Goal: Task Accomplishment & Management: Use online tool/utility

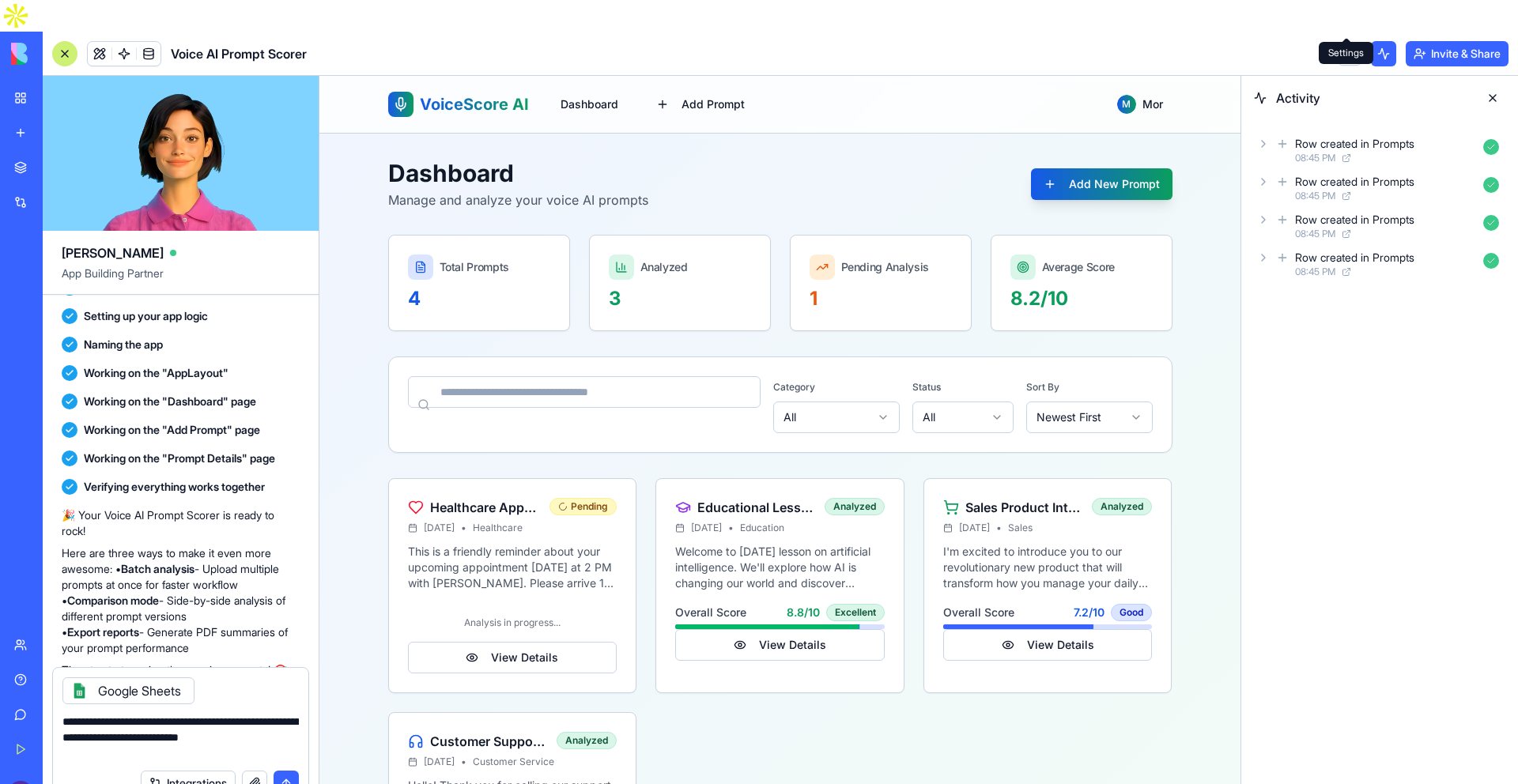
click at [1348, 42] on link at bounding box center [1350, 54] width 24 height 24
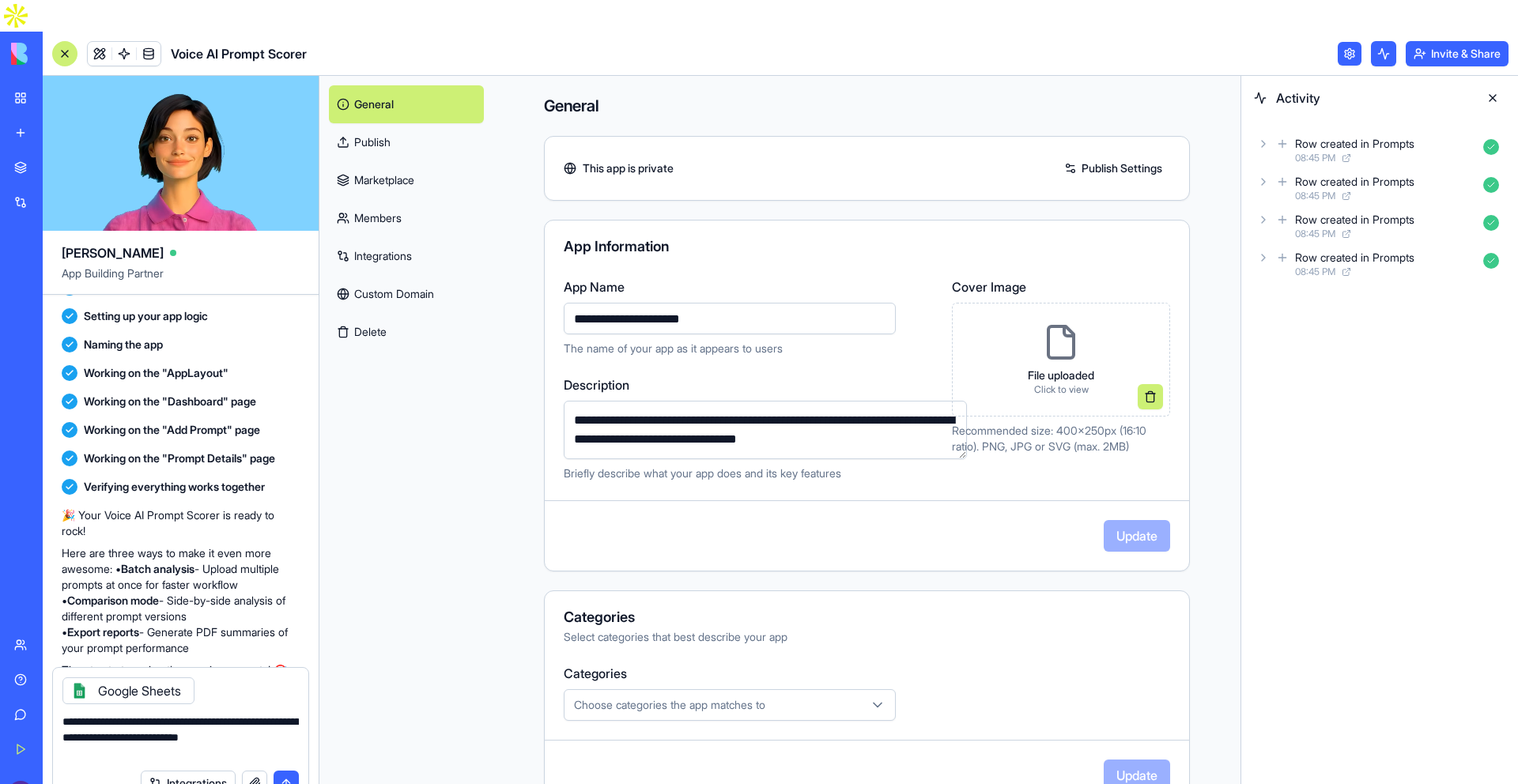
click at [1348, 42] on link at bounding box center [1350, 54] width 24 height 24
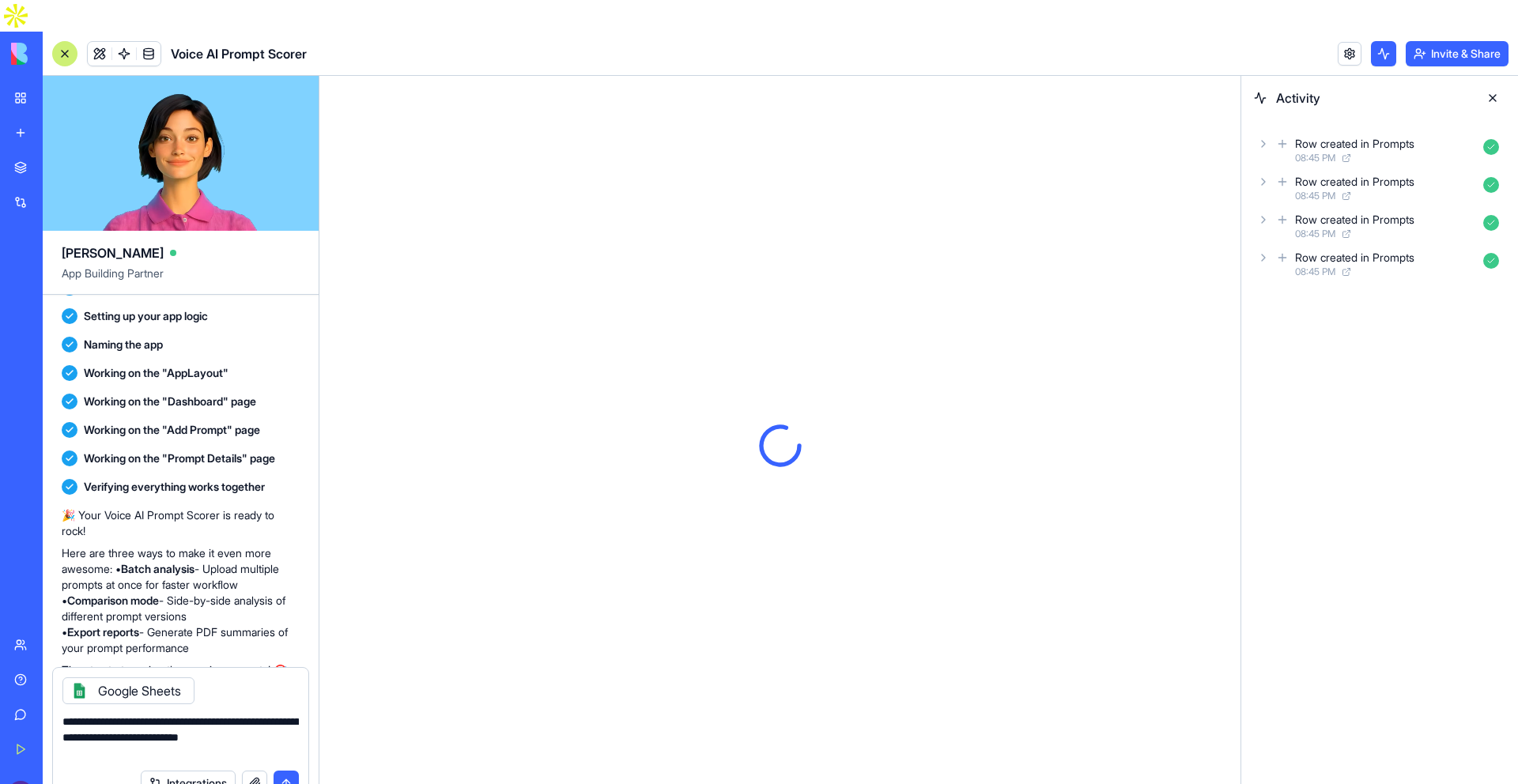
click at [20, 82] on link "My Workspace" at bounding box center [37, 98] width 63 height 32
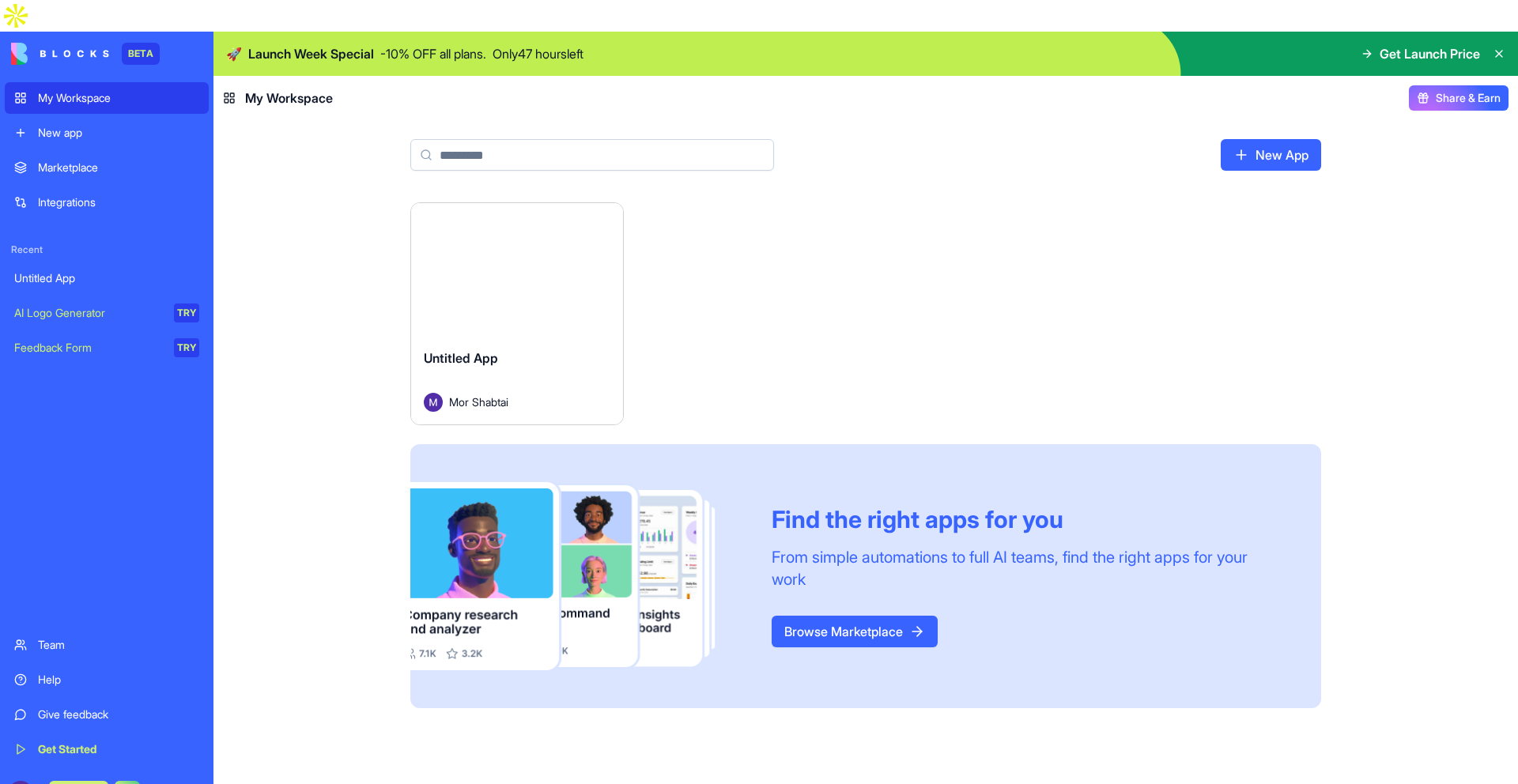
click at [61, 159] on div "Marketplace" at bounding box center [118, 167] width 161 height 15
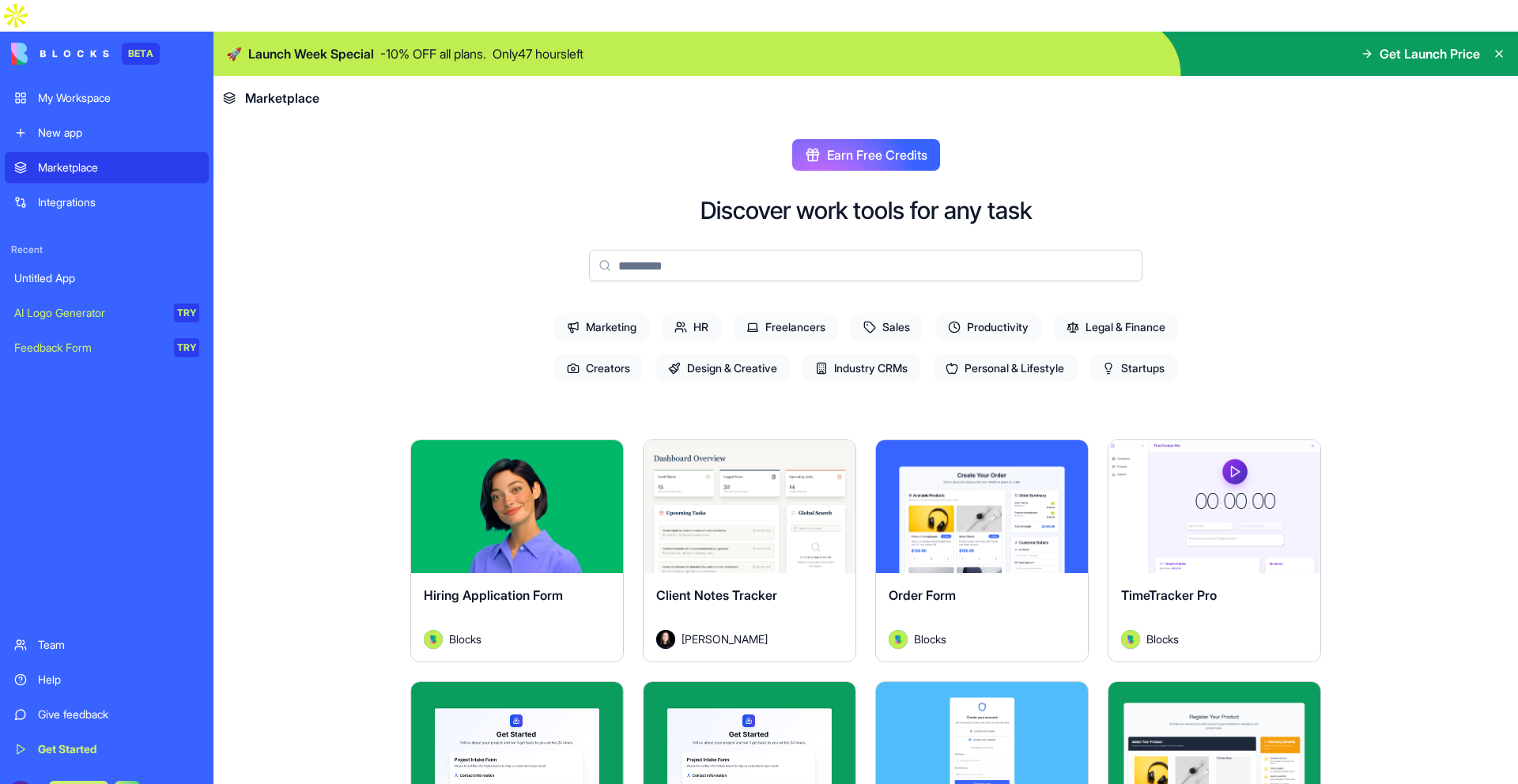
click at [40, 43] on img at bounding box center [60, 54] width 98 height 22
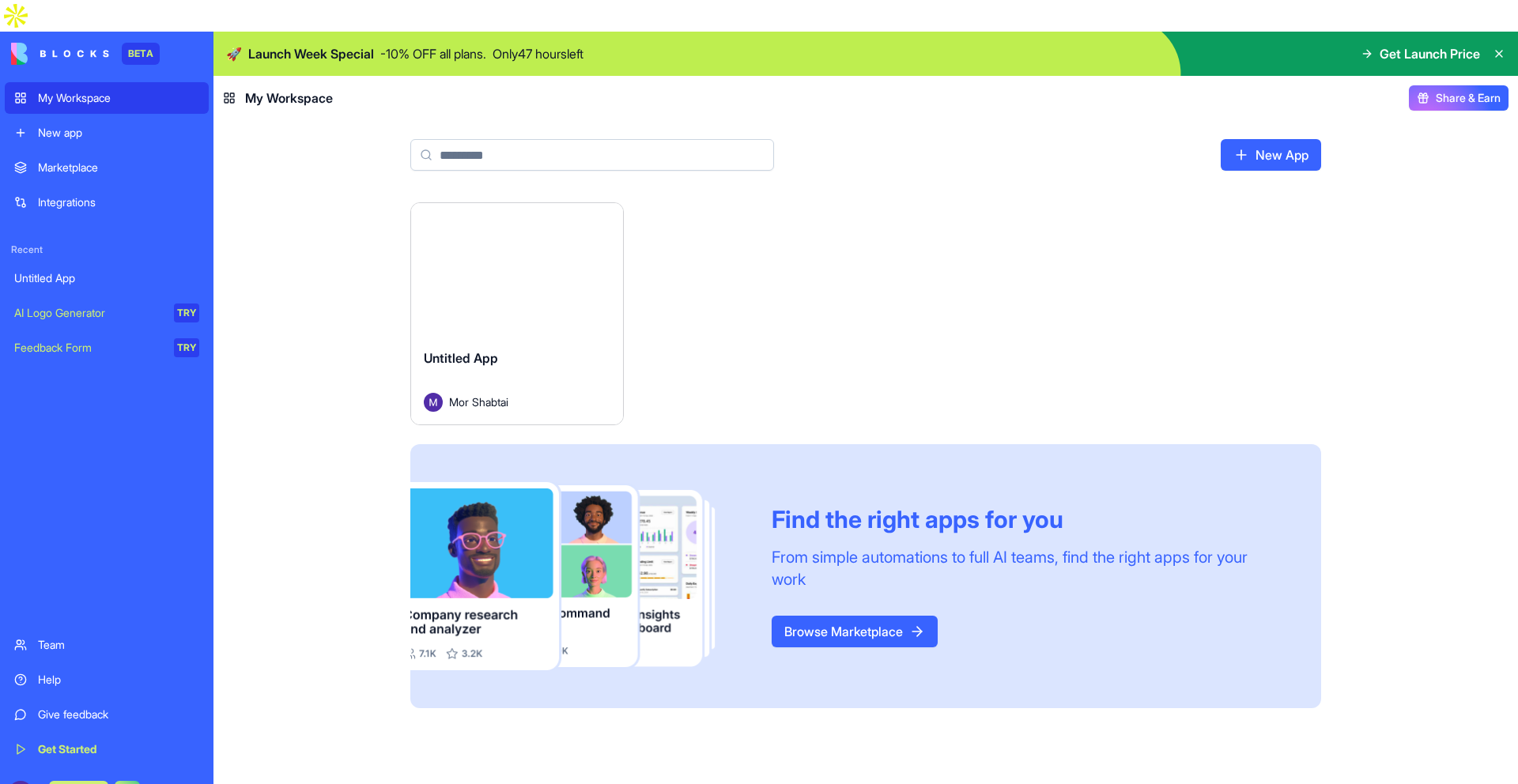
click at [46, 305] on div "AI Logo Generator" at bounding box center [88, 313] width 148 height 15
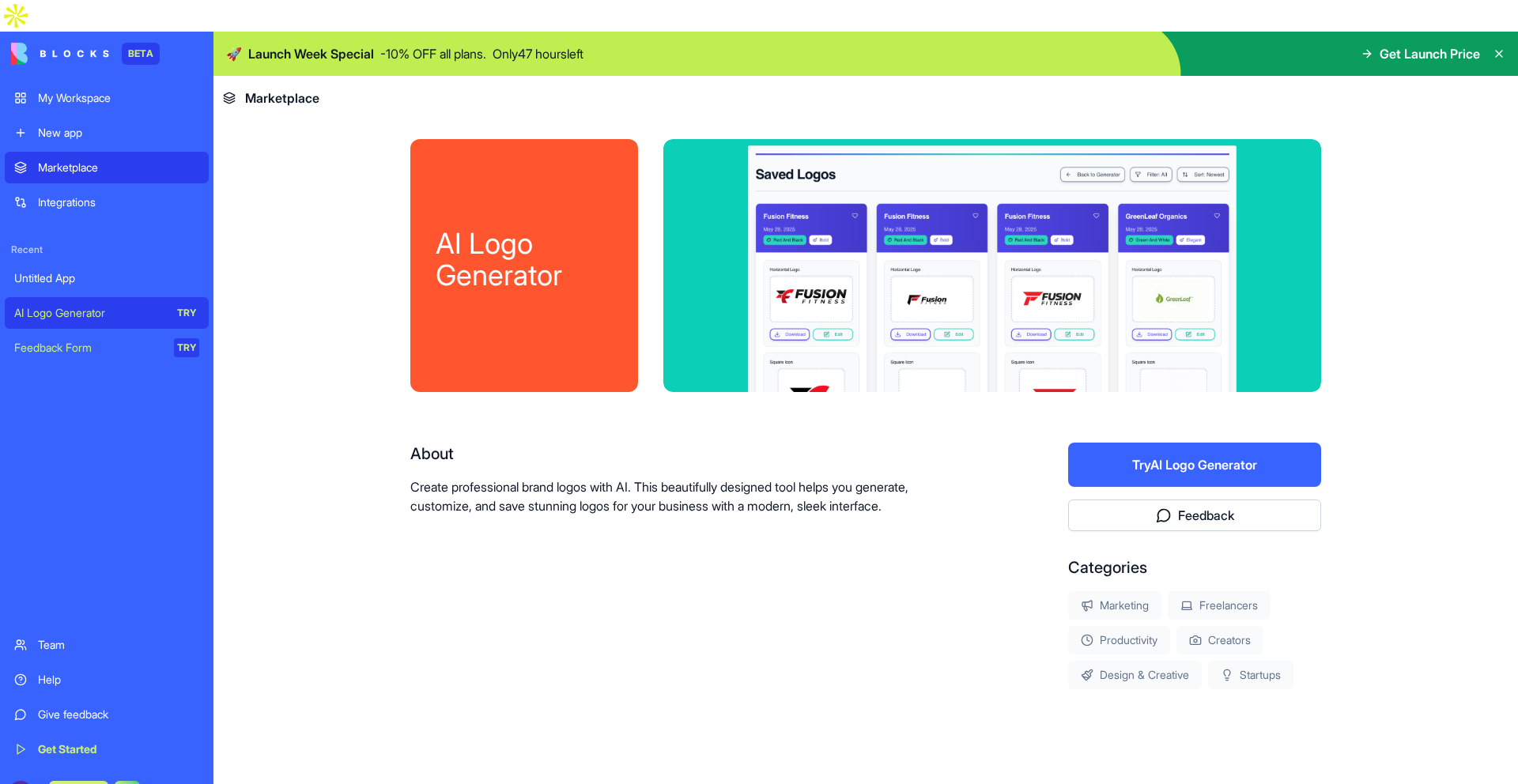
click at [60, 90] on div "My Workspace" at bounding box center [118, 98] width 161 height 15
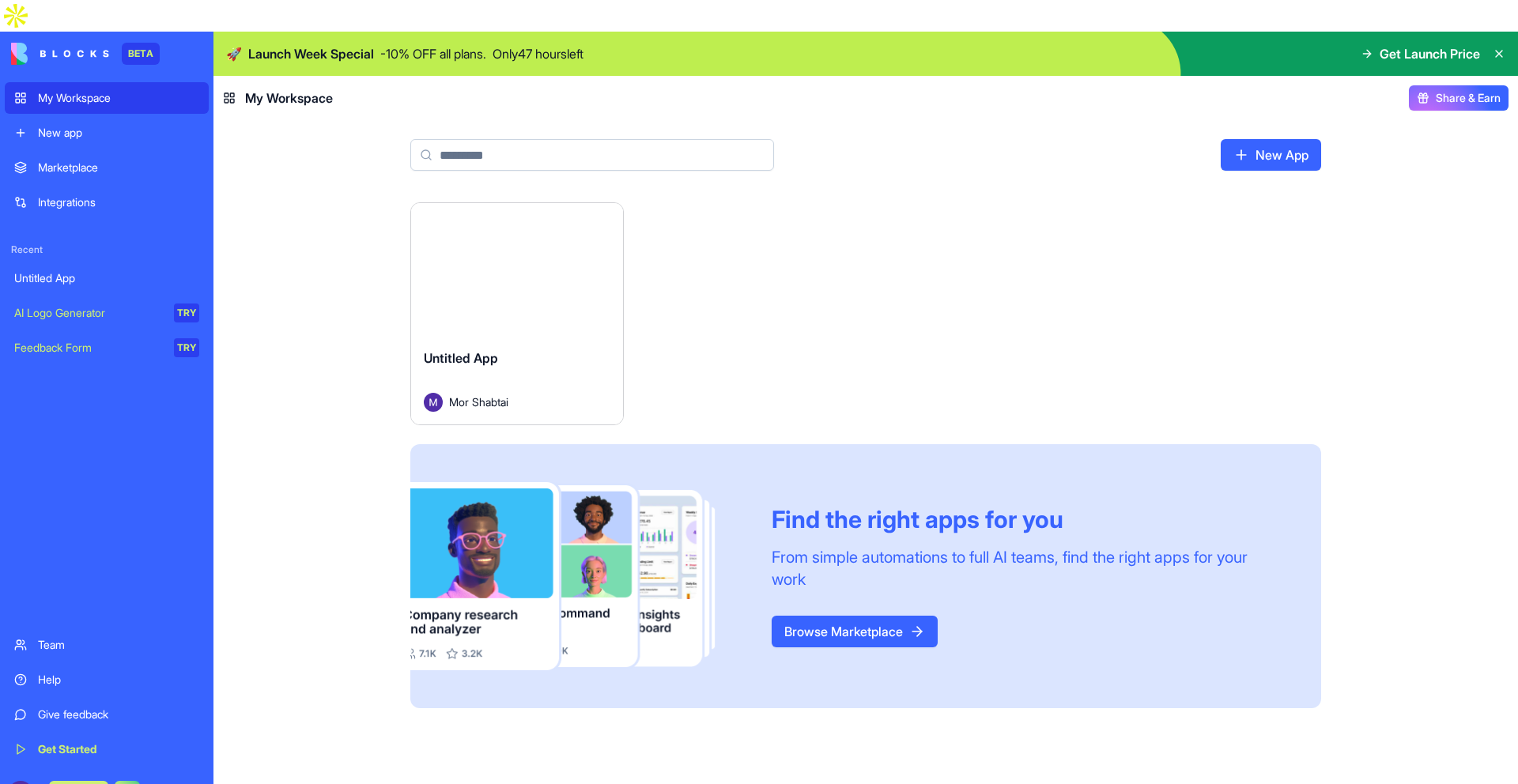
click at [495, 336] on div "Untitled App Mor Shabtai" at bounding box center [517, 380] width 212 height 88
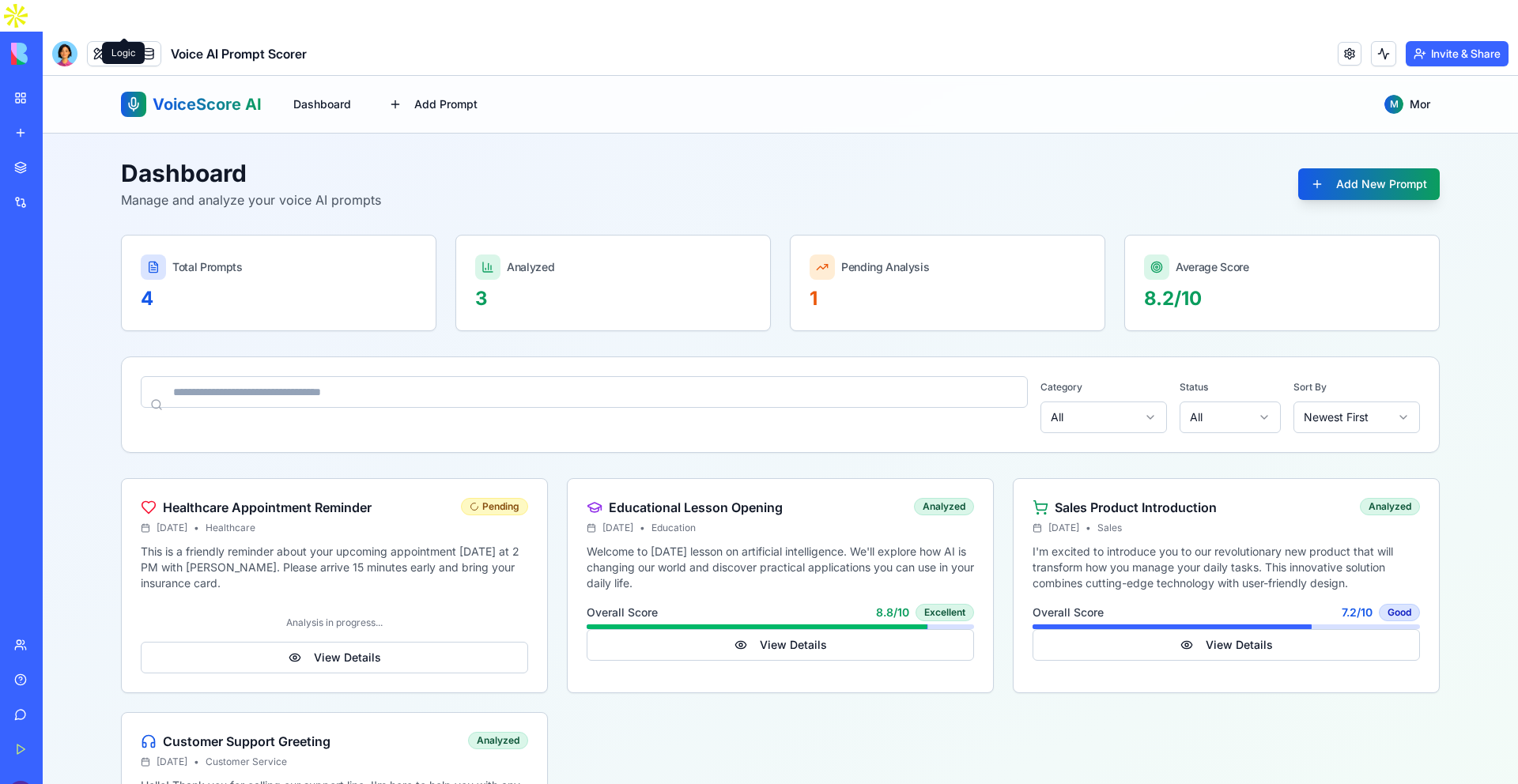
click at [126, 42] on link at bounding box center [124, 54] width 24 height 24
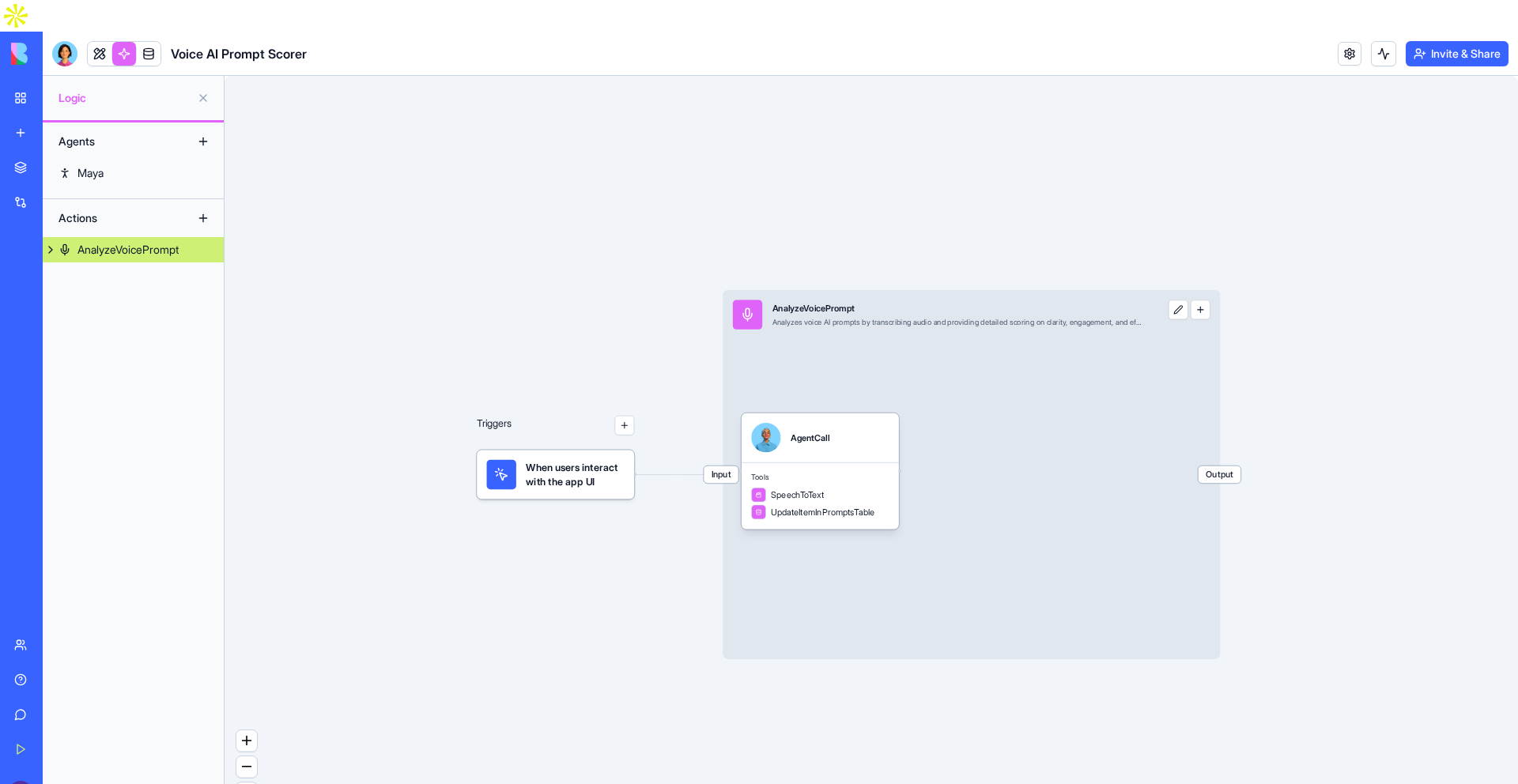
click at [622, 416] on button "button" at bounding box center [624, 425] width 20 height 20
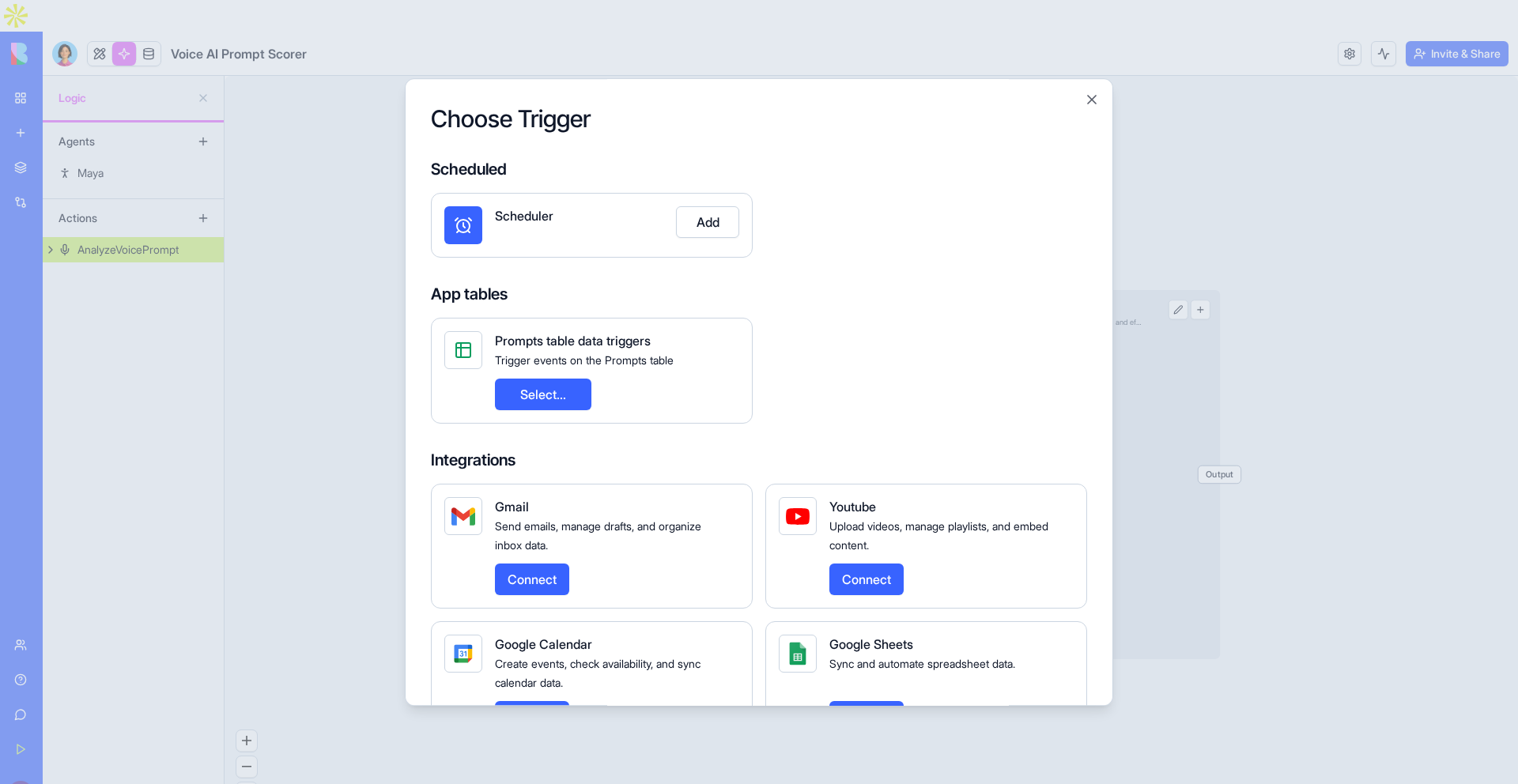
click at [534, 402] on button "Select..." at bounding box center [543, 394] width 97 height 32
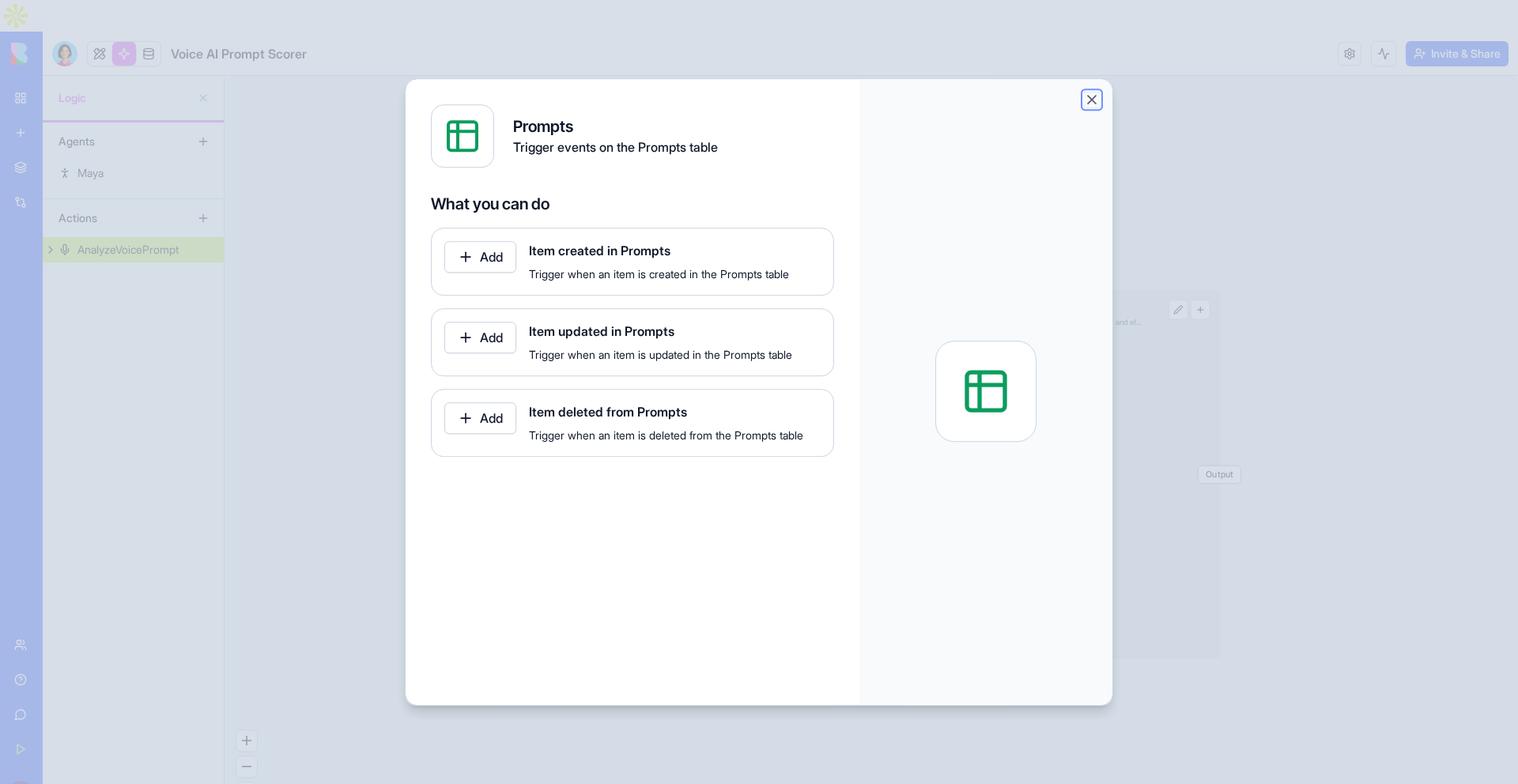
click at [1084, 99] on button "Close" at bounding box center [1092, 99] width 15 height 15
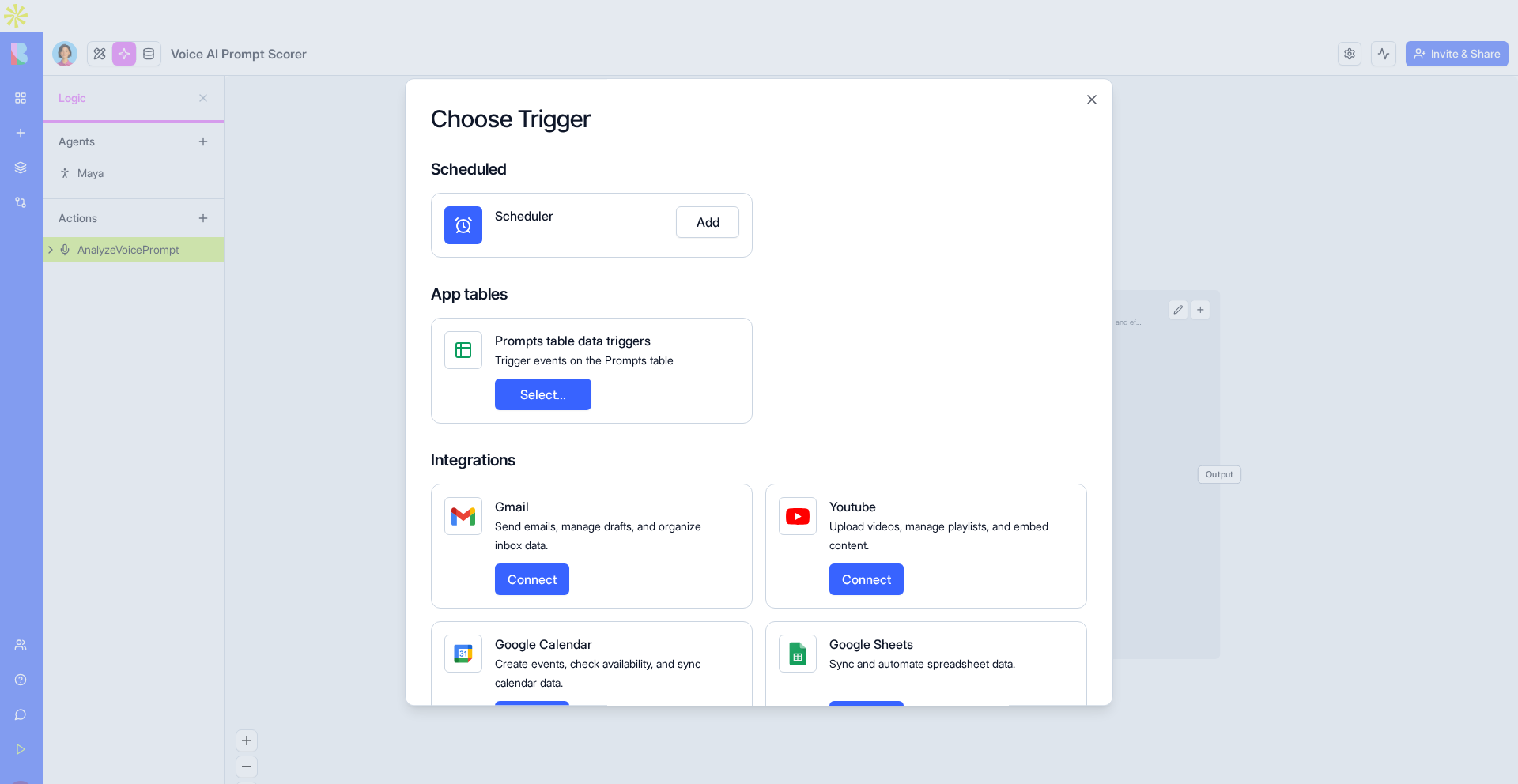
scroll to position [204, 0]
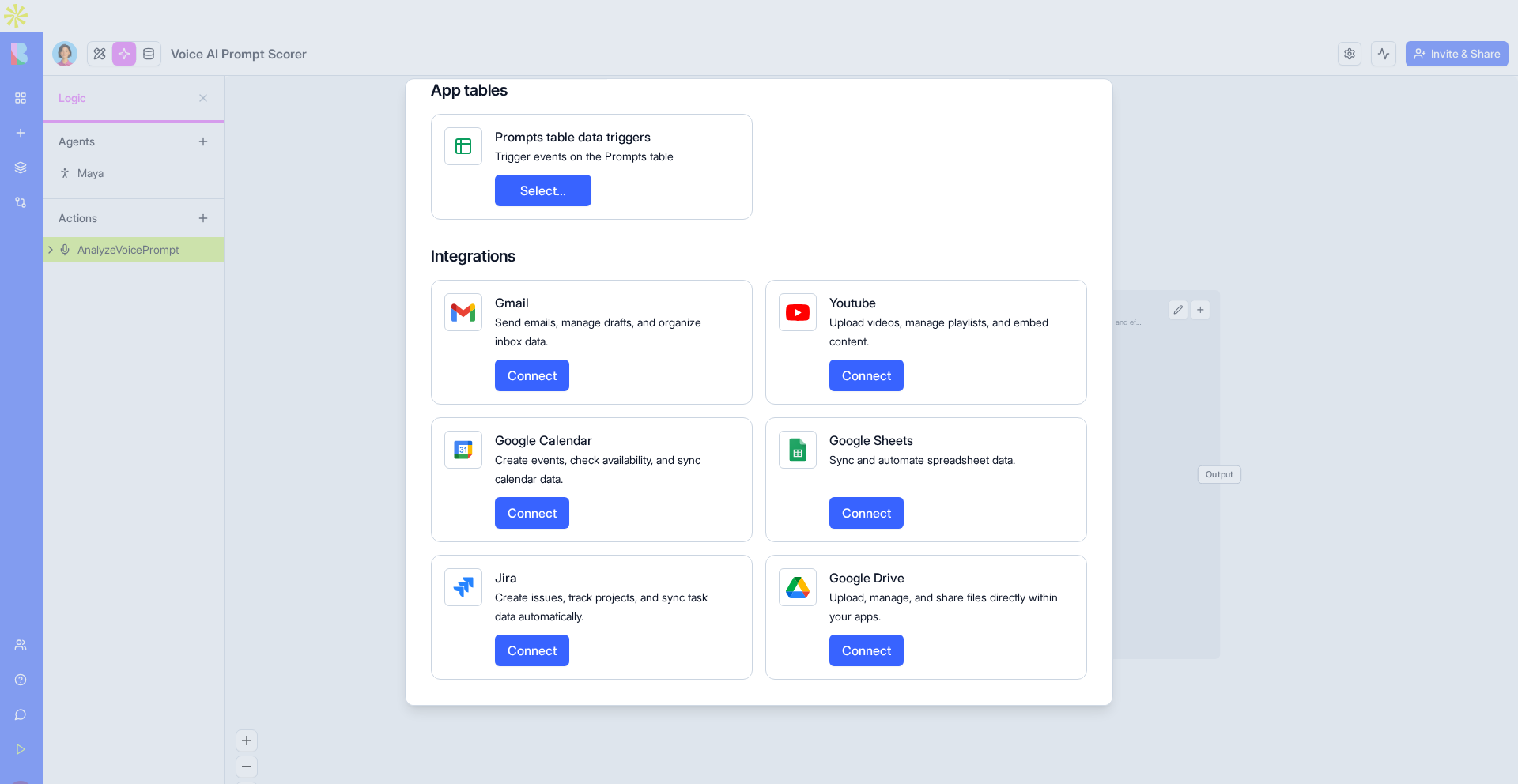
click at [1165, 121] on div at bounding box center [759, 392] width 1518 height 784
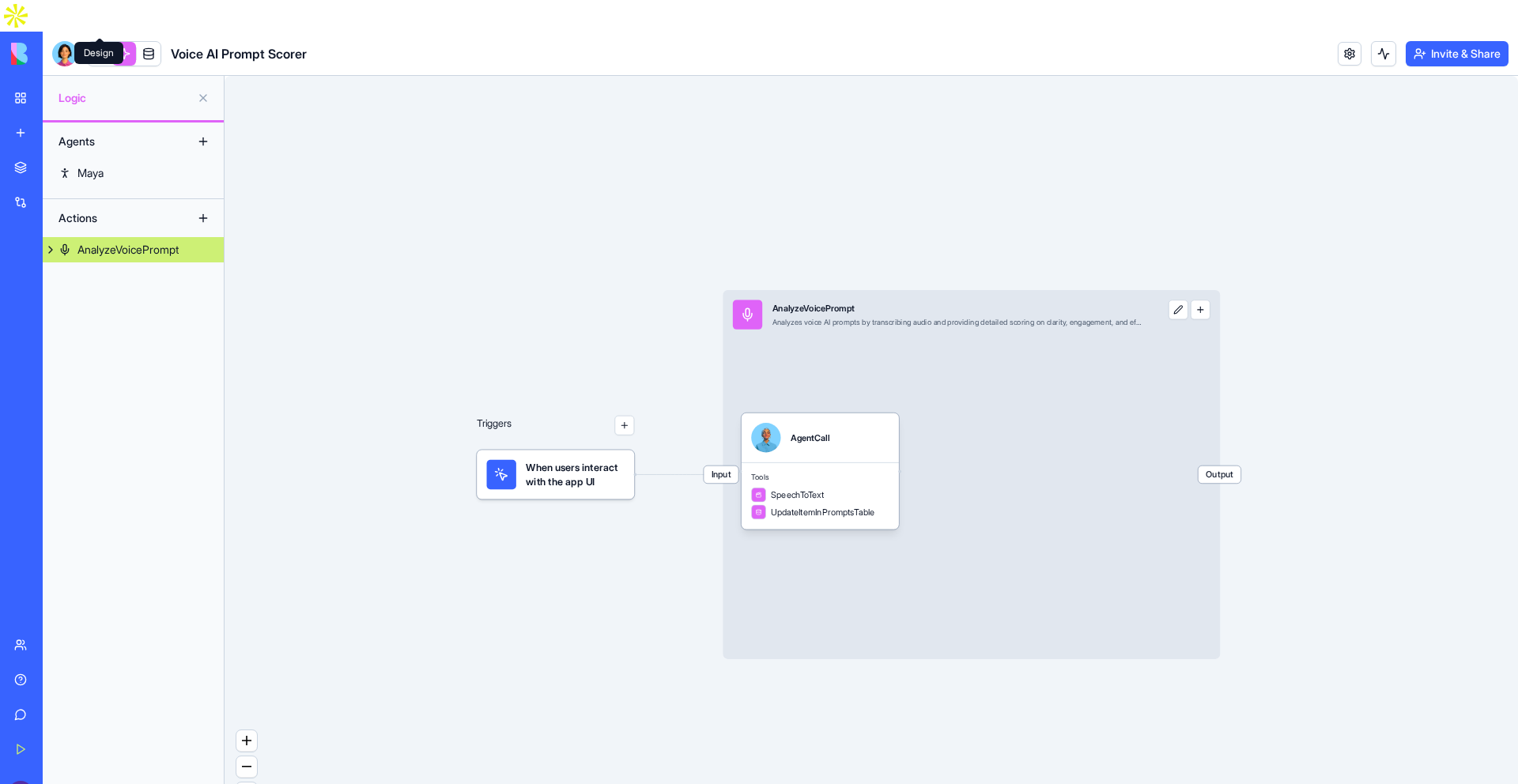
click at [106, 42] on link at bounding box center [99, 54] width 24 height 24
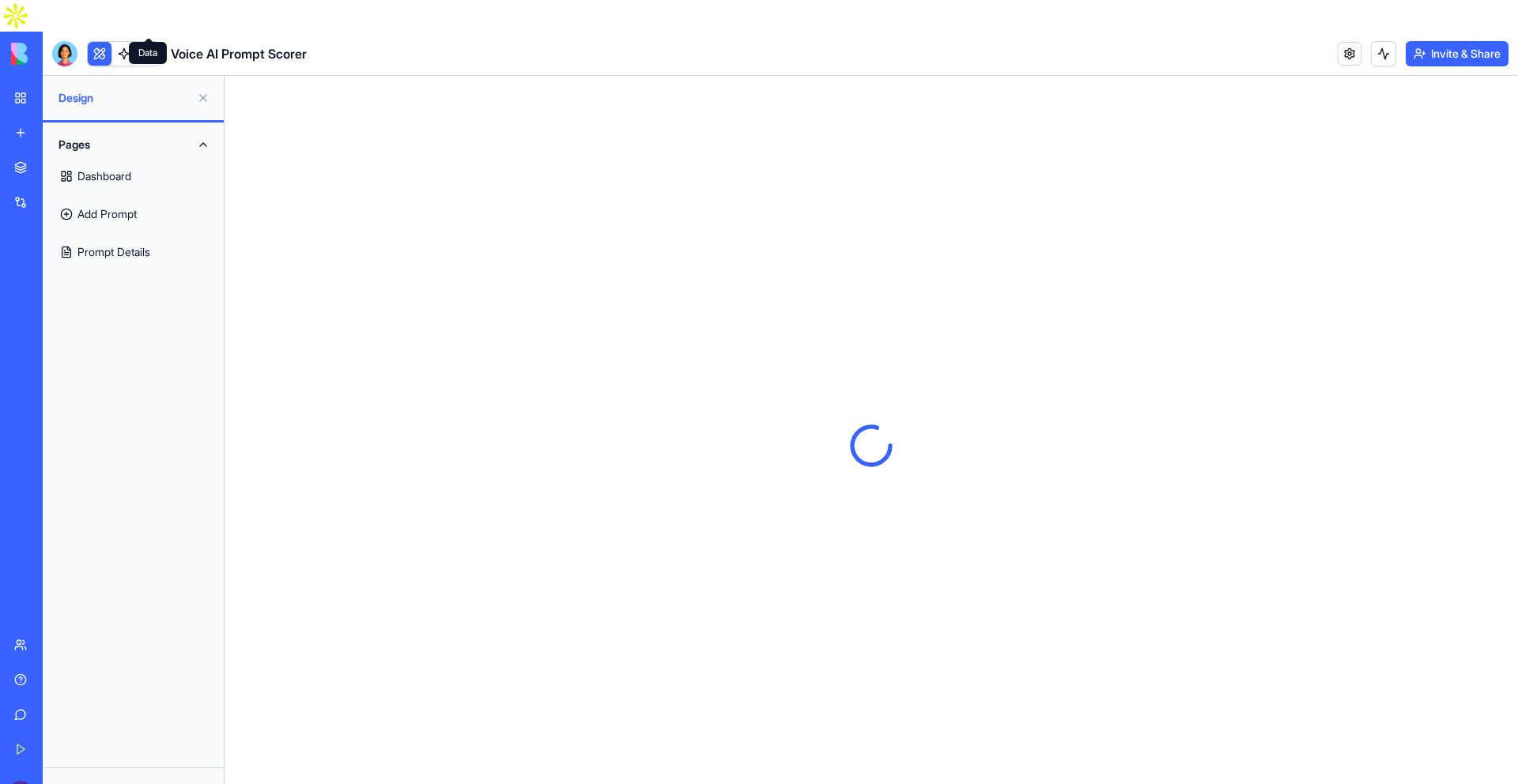
click at [152, 42] on link at bounding box center [149, 54] width 24 height 24
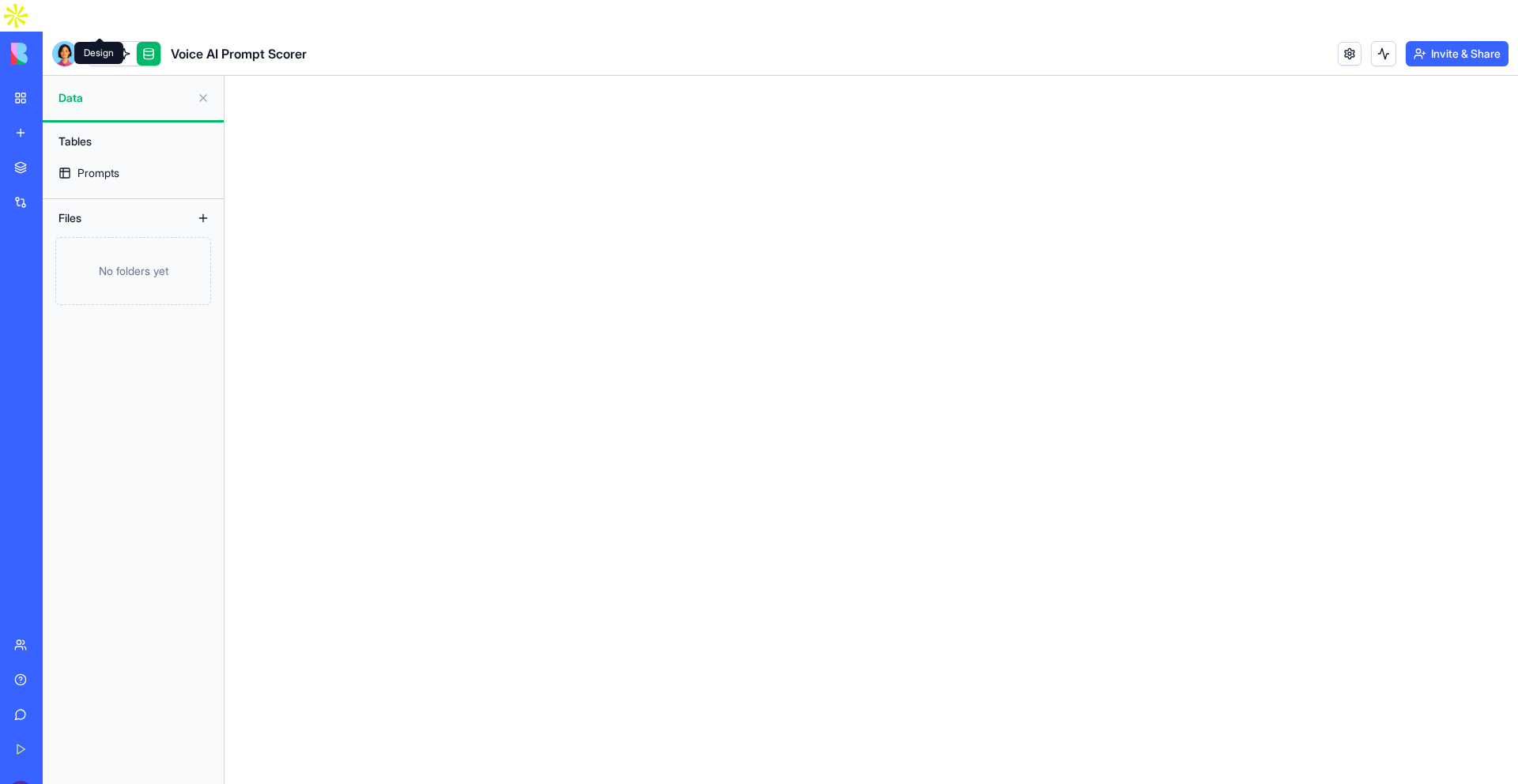
click at [96, 42] on link at bounding box center [99, 54] width 24 height 24
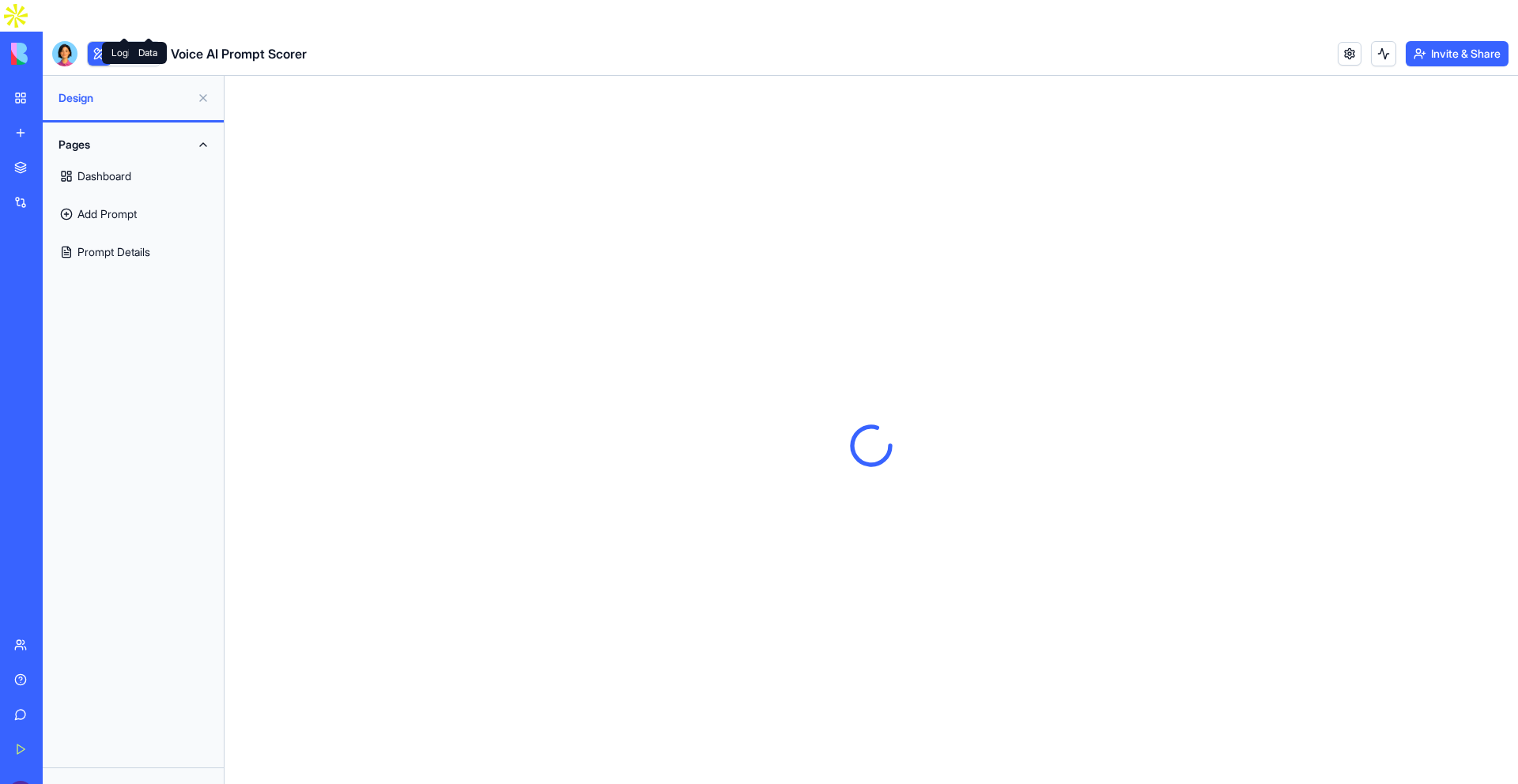
click at [147, 42] on link at bounding box center [149, 54] width 24 height 24
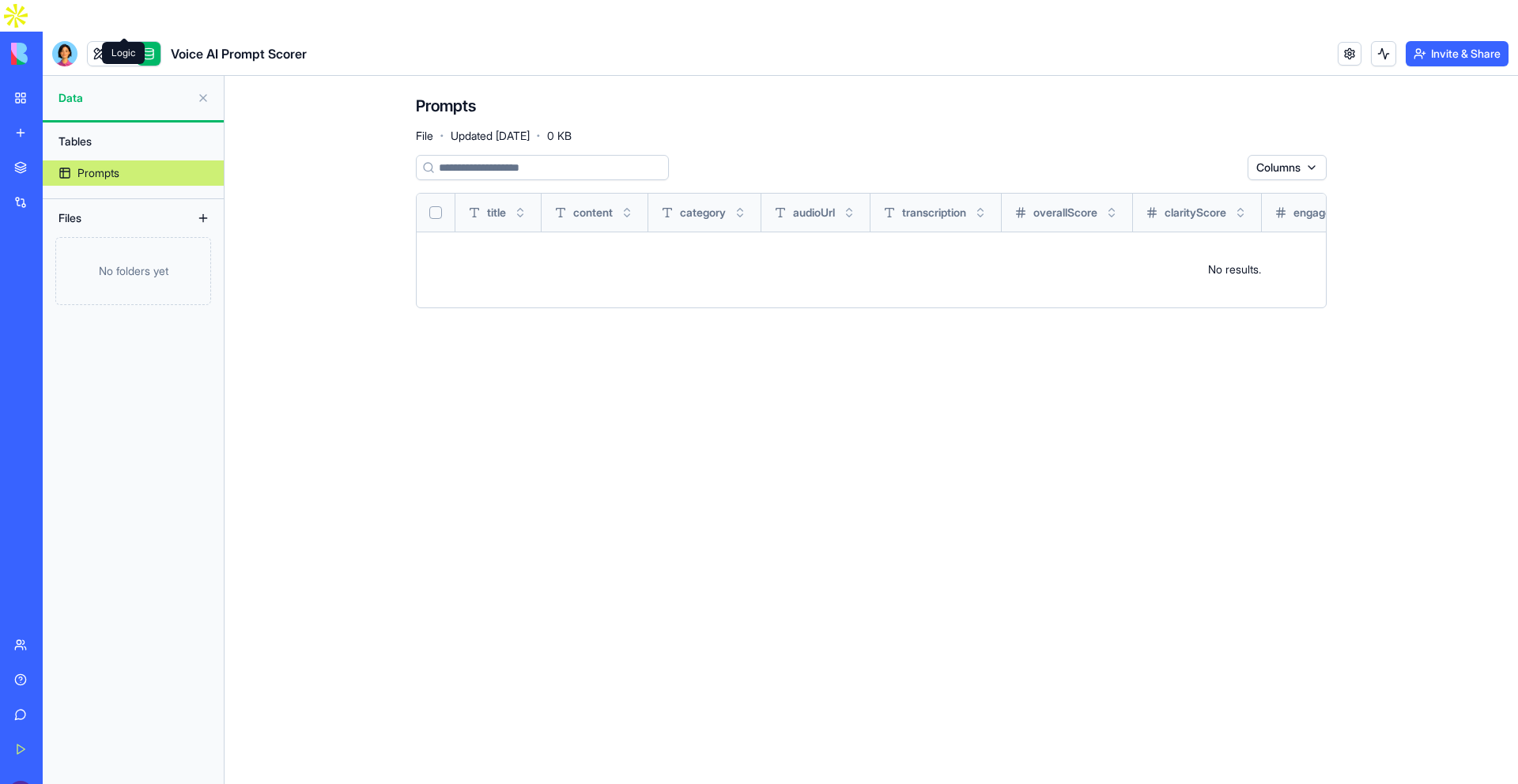
click at [123, 42] on link at bounding box center [124, 54] width 24 height 24
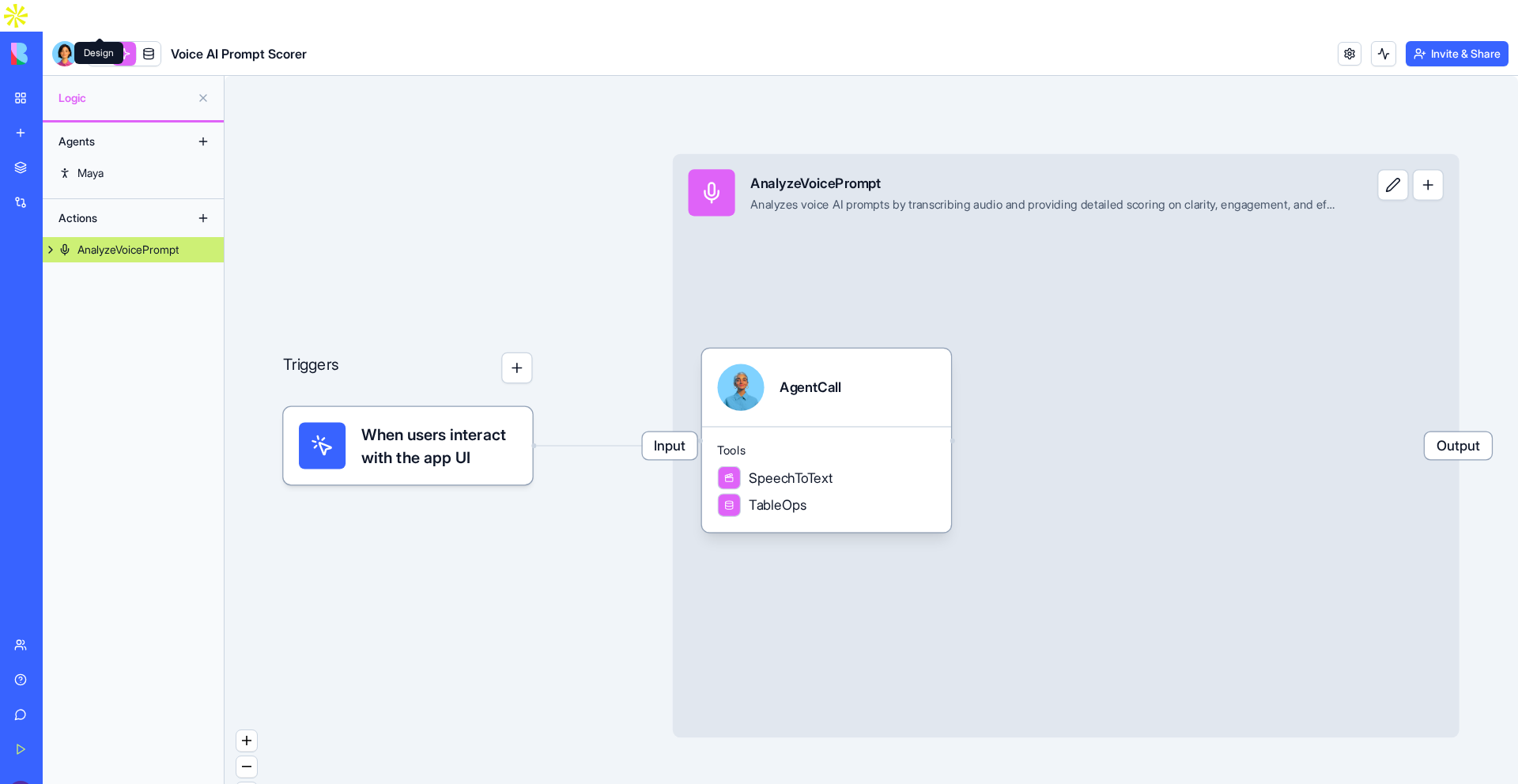
click at [99, 42] on link at bounding box center [99, 54] width 24 height 24
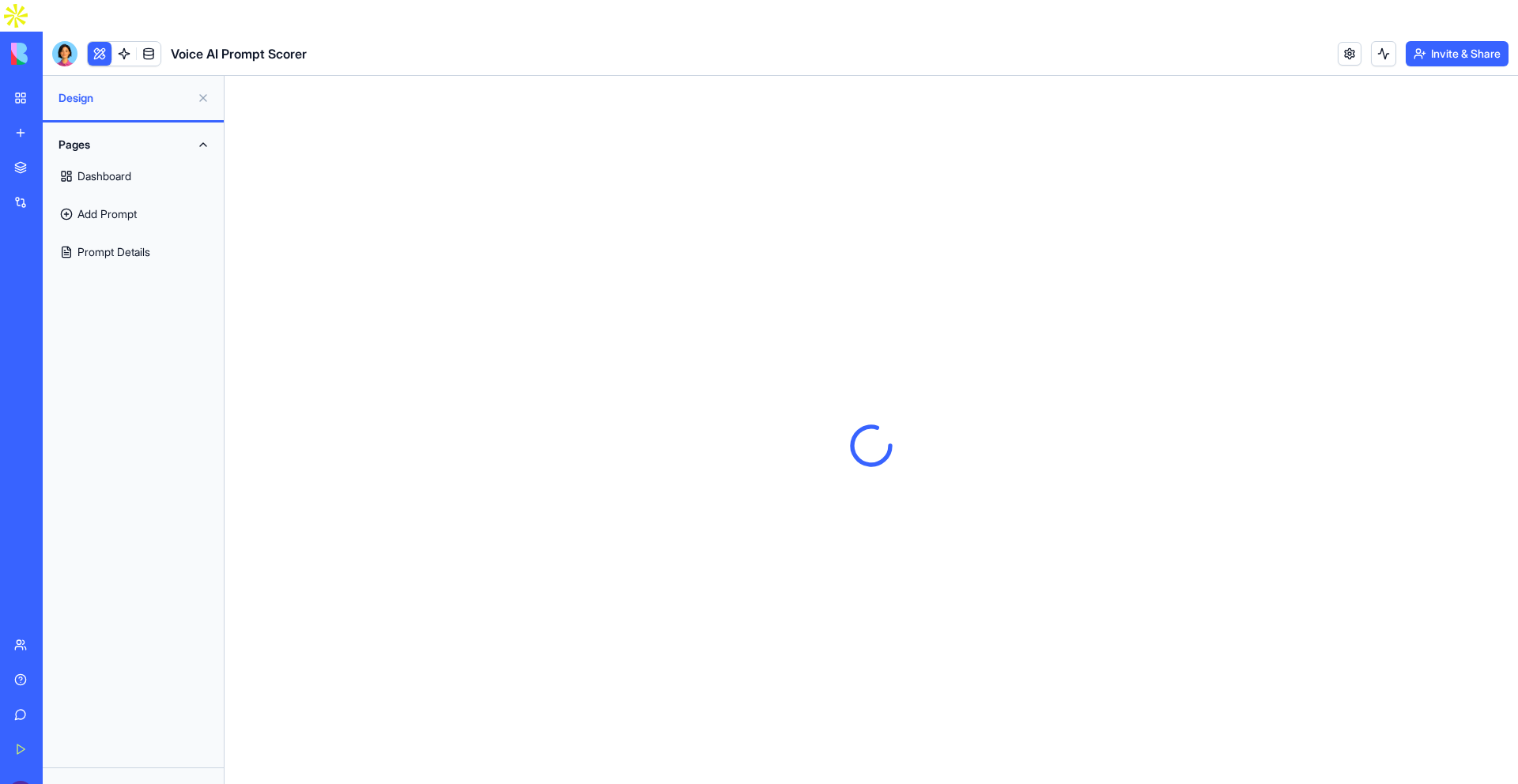
click at [123, 42] on link at bounding box center [124, 54] width 24 height 24
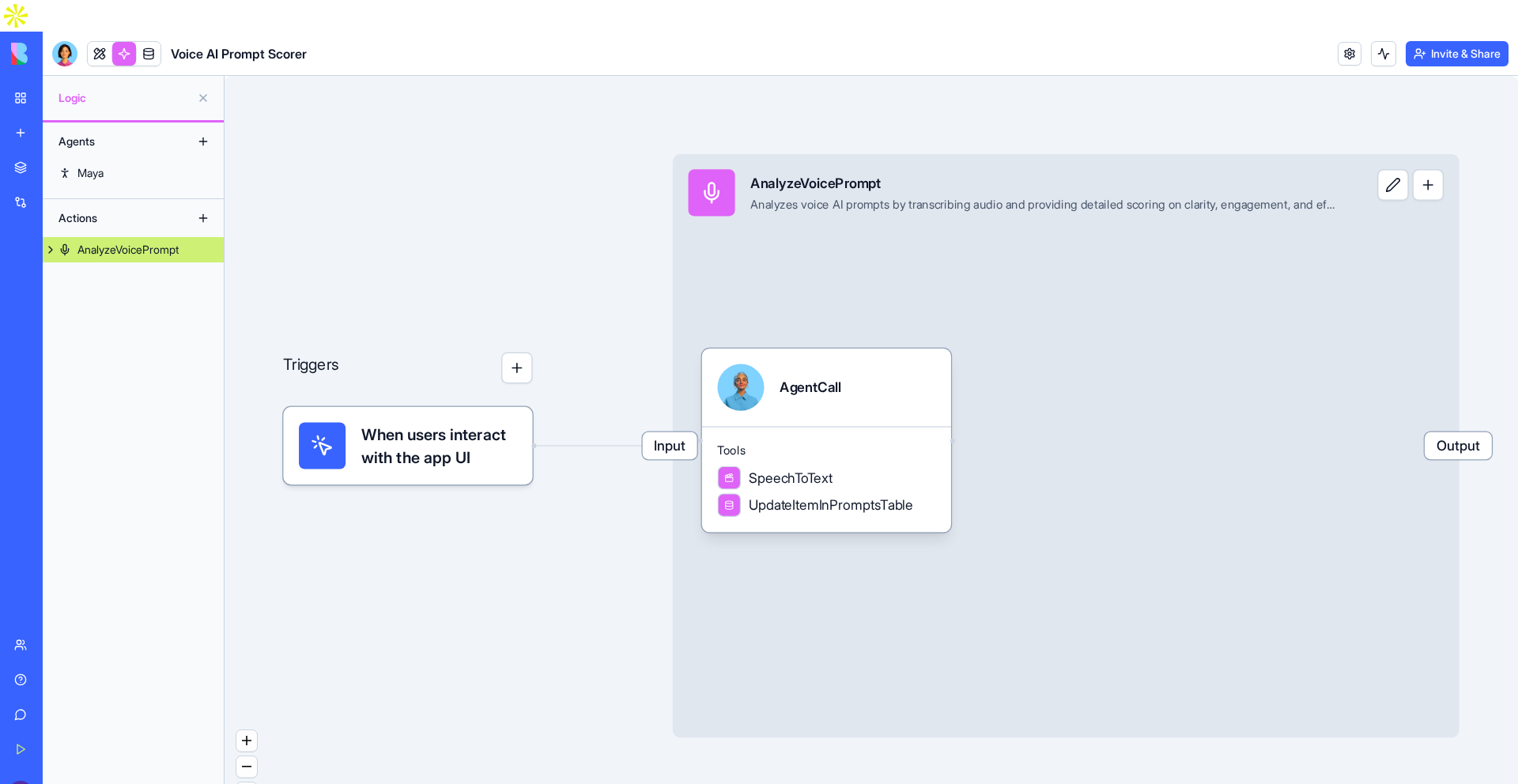
click at [529, 351] on div "Triggers" at bounding box center [407, 387] width 249 height 195
click at [519, 352] on button "button" at bounding box center [517, 368] width 31 height 31
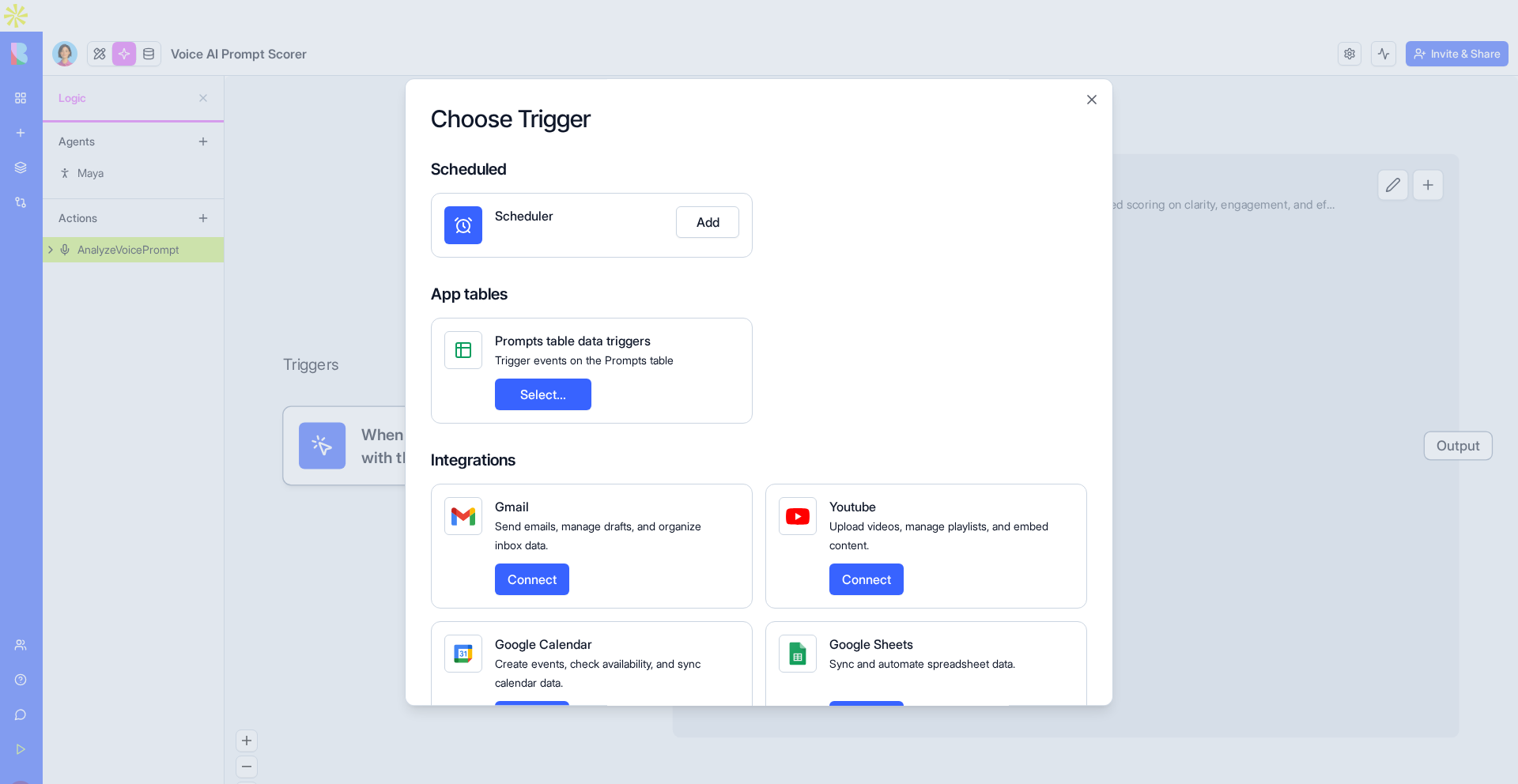
click at [1087, 86] on div "Choose Trigger Scheduled Scheduler Add App tables Prompts table data triggers T…" at bounding box center [759, 392] width 708 height 627
click at [1087, 117] on div "Choose Trigger Scheduled Scheduler Add App tables Prompts table data triggers T…" at bounding box center [759, 392] width 708 height 627
click at [1089, 101] on button "Close" at bounding box center [1092, 99] width 15 height 15
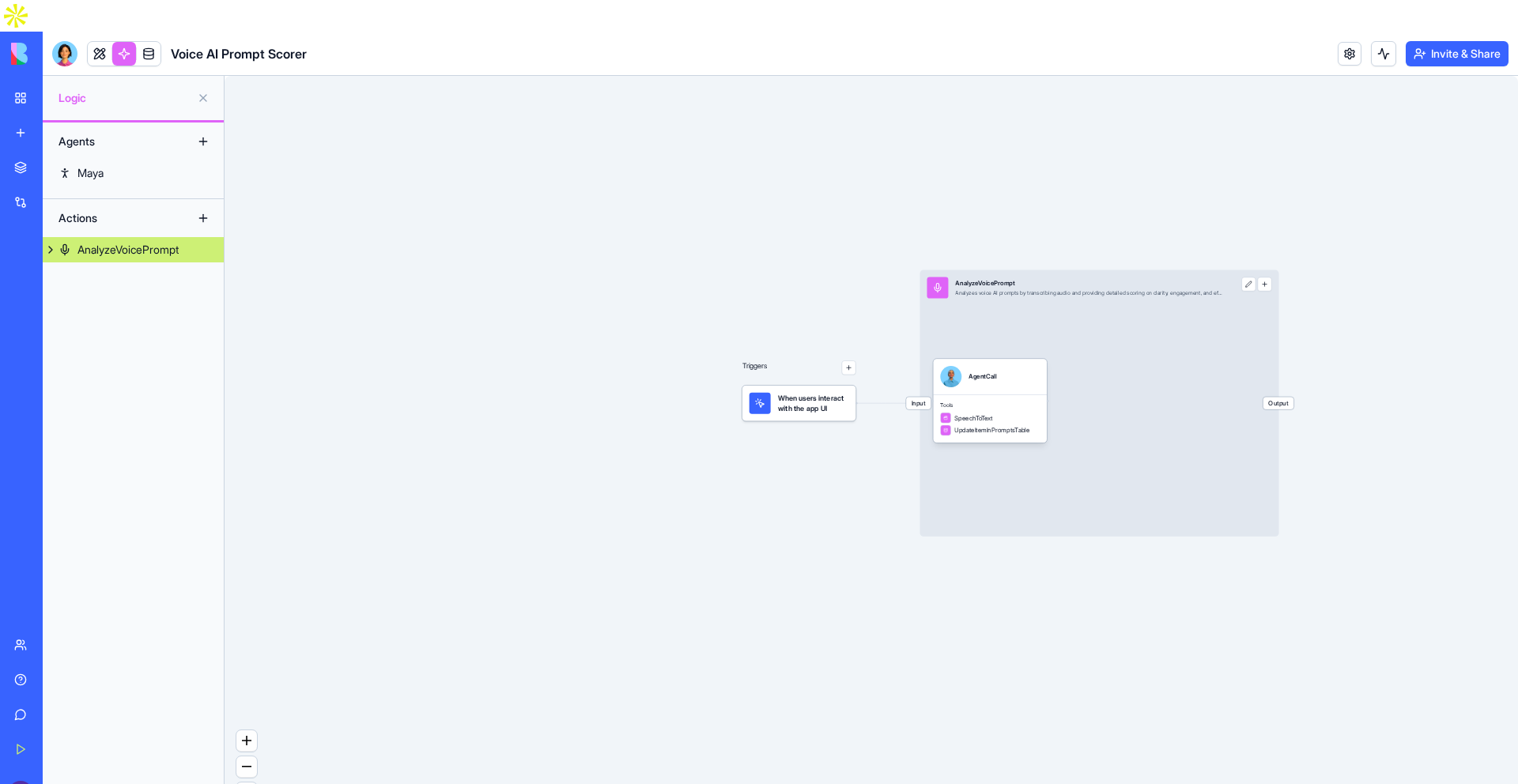
click at [1282, 397] on span "Output" at bounding box center [1279, 403] width 31 height 13
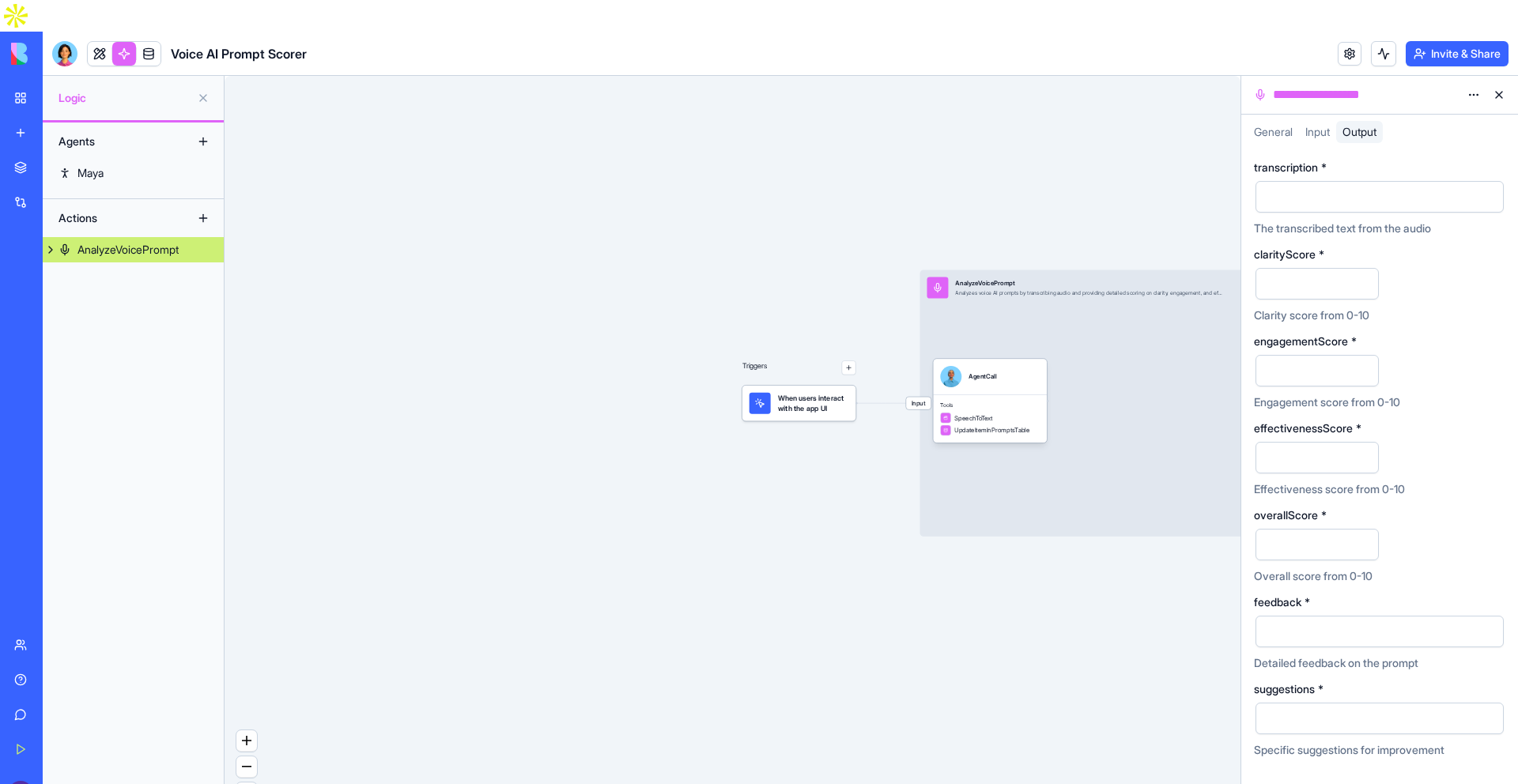
click at [1497, 82] on button at bounding box center [1499, 95] width 26 height 26
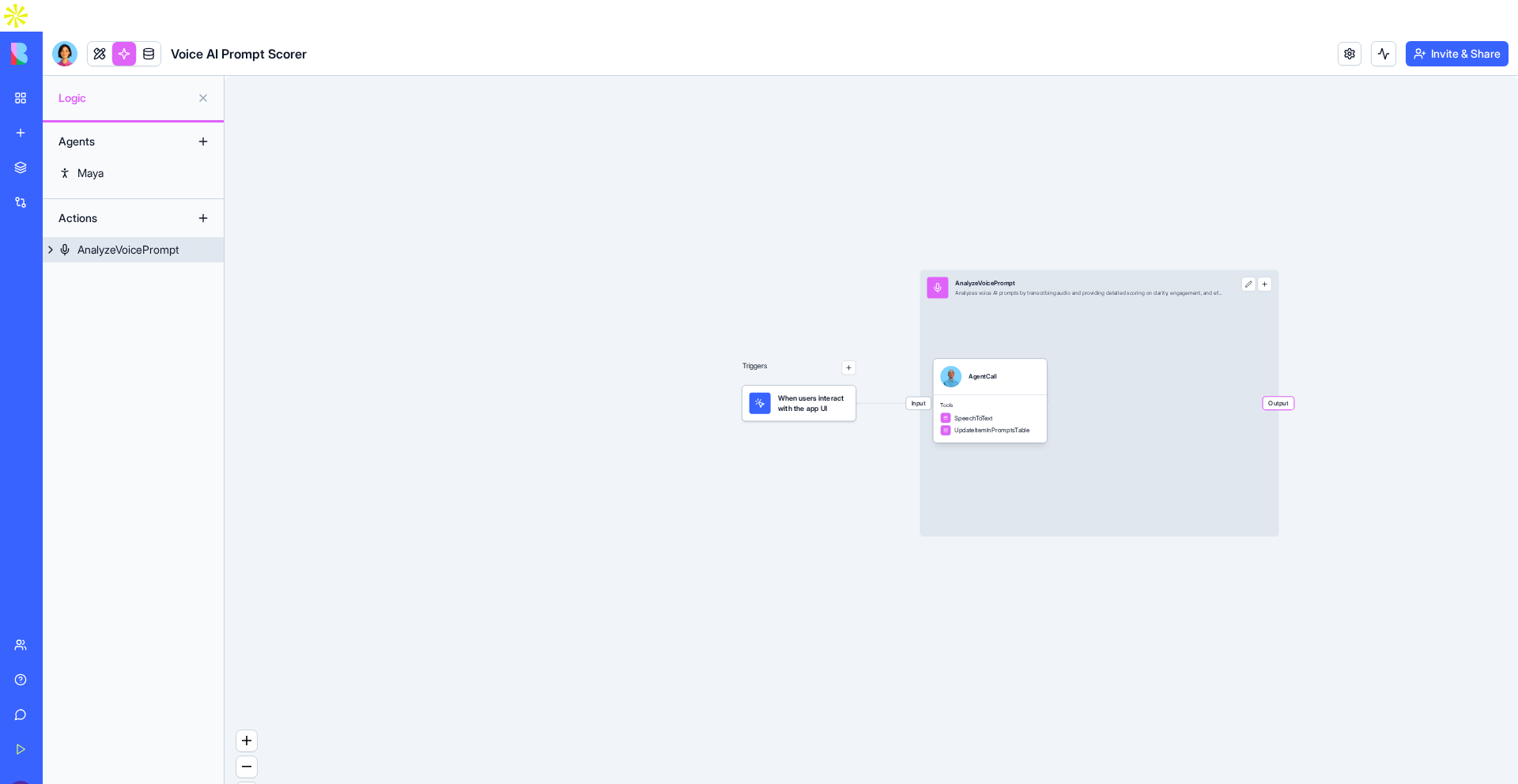
click at [94, 242] on div "AnalyzeVoicePrompt" at bounding box center [128, 249] width 101 height 15
click at [100, 267] on div "AgentCall" at bounding box center [117, 275] width 47 height 15
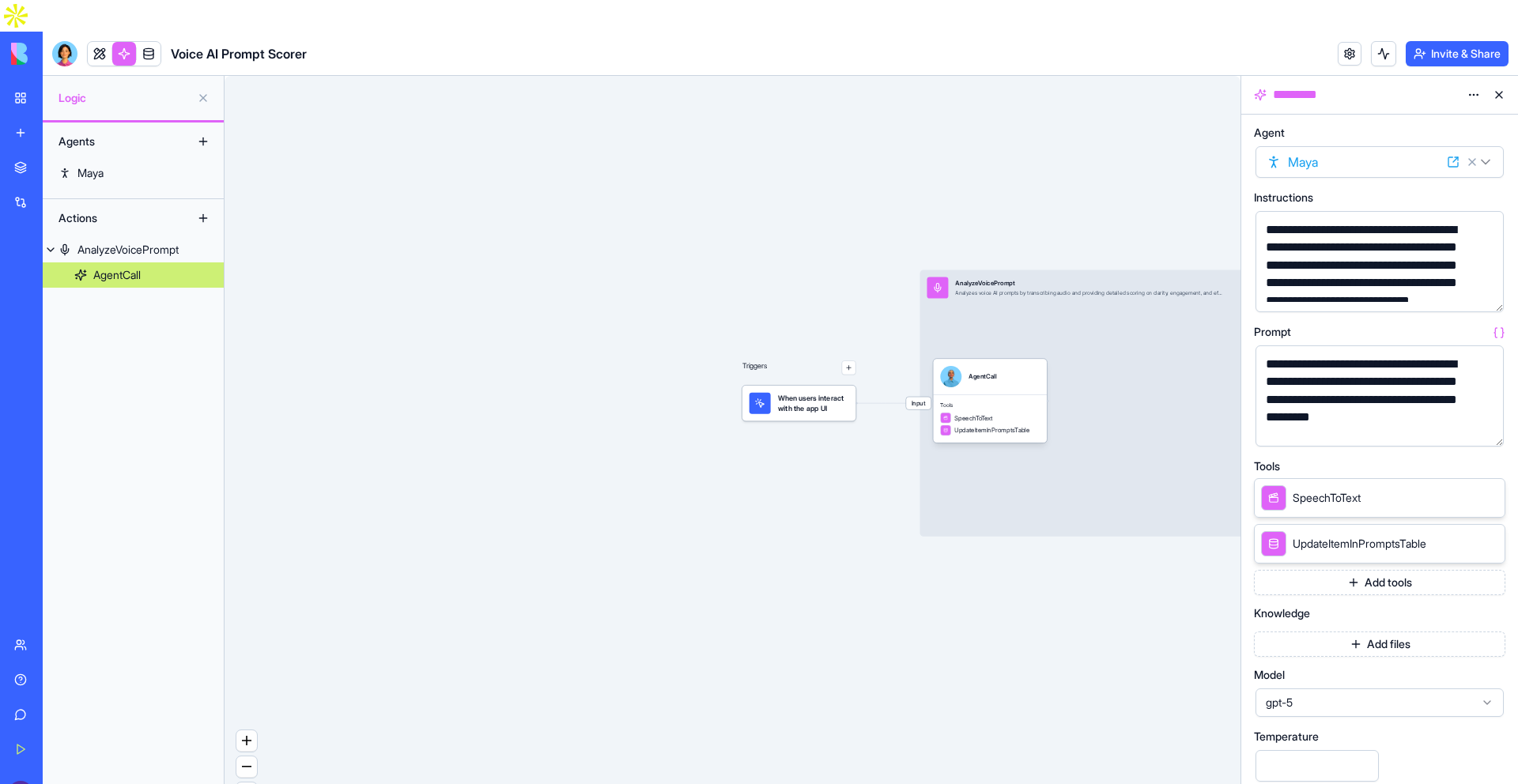
click at [39, 82] on link "My Workspace" at bounding box center [37, 98] width 63 height 32
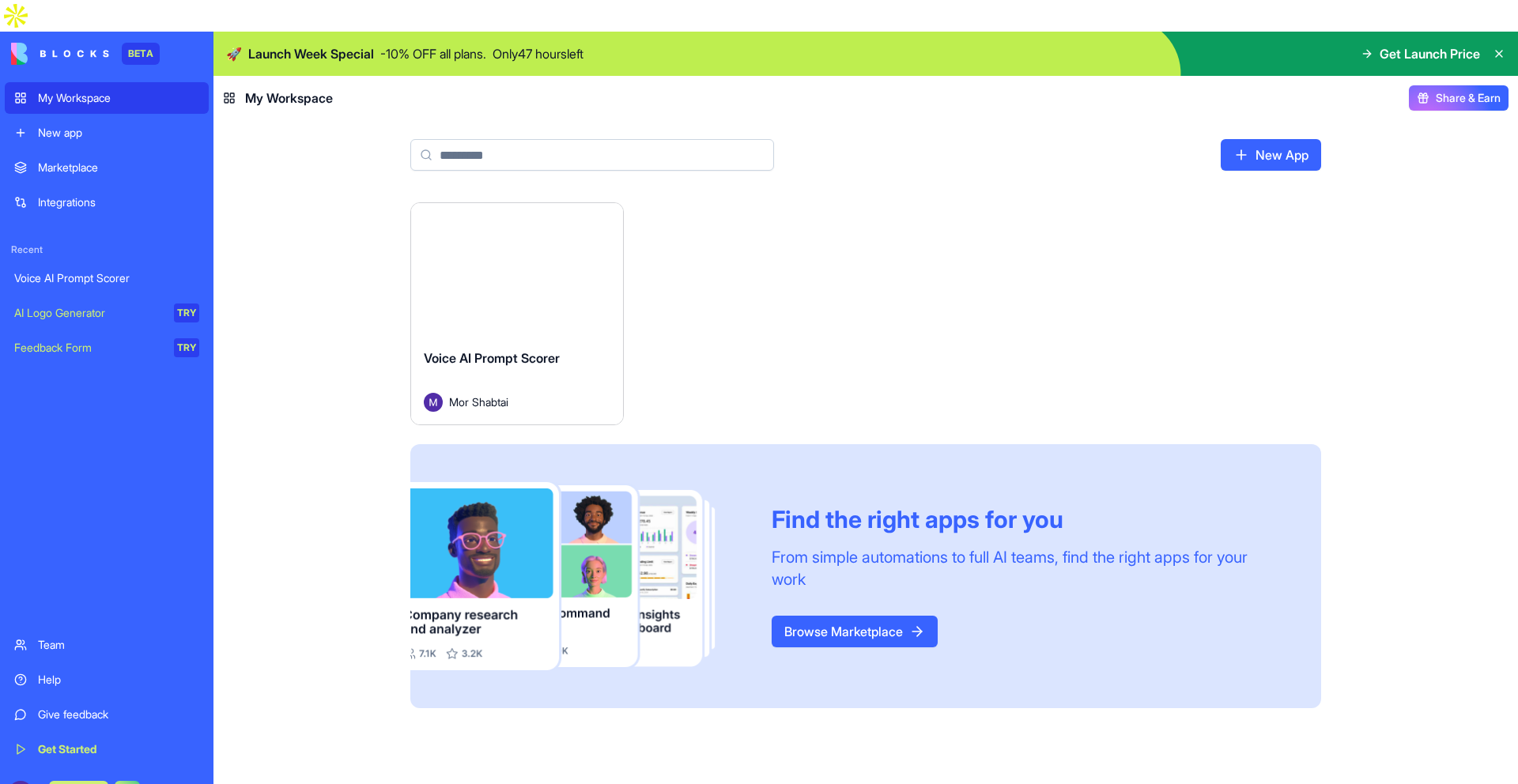
click at [74, 781] on button "Upgrade" at bounding box center [78, 793] width 59 height 26
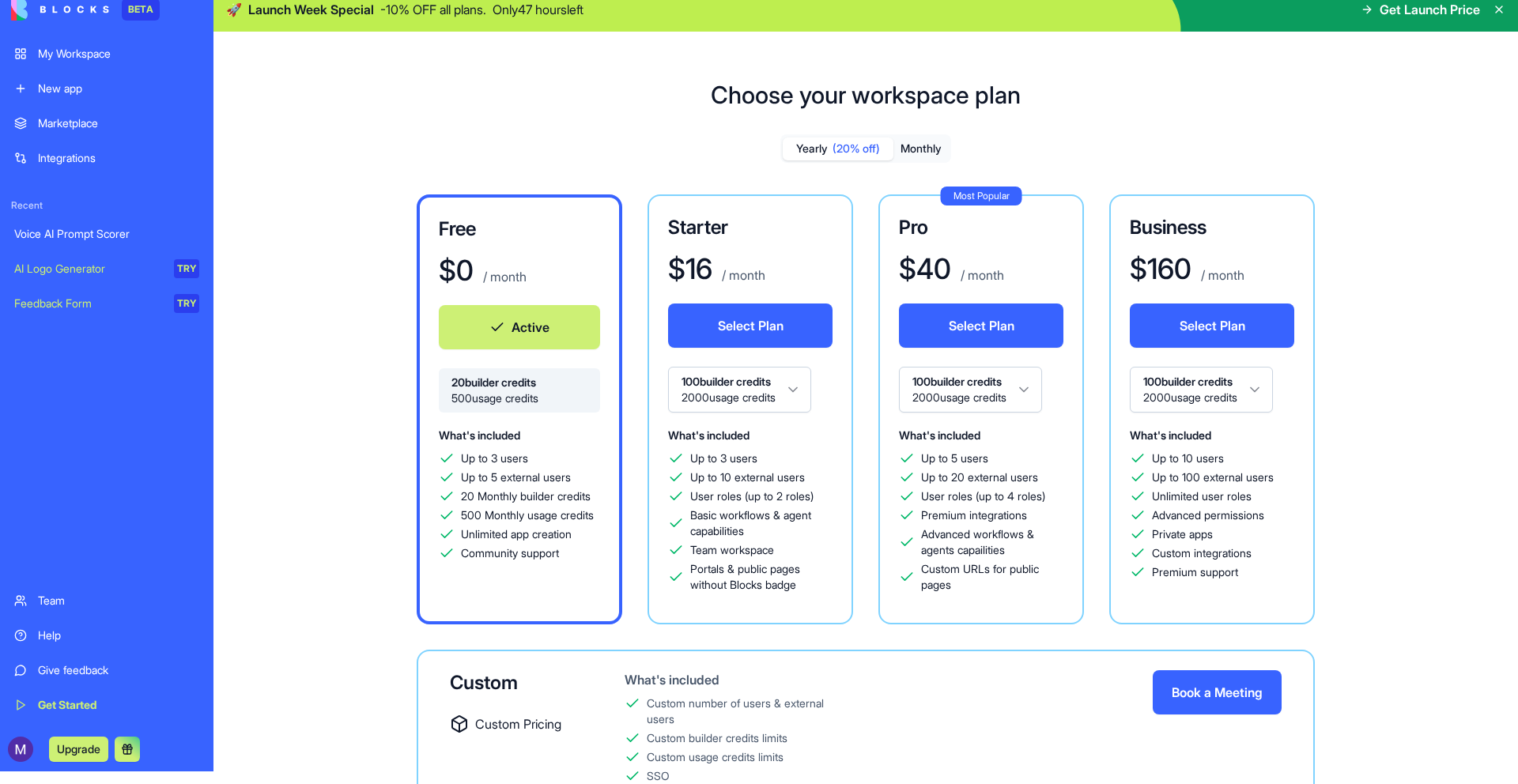
click at [927, 138] on button "Monthly" at bounding box center [921, 149] width 56 height 23
click at [878, 141] on span "(20% off)" at bounding box center [855, 148] width 47 height 15
click at [473, 254] on div "$ 0 / month" at bounding box center [519, 270] width 161 height 32
click at [205, 400] on div "Marketplace Integrations Recent Voice AI Prompt Scorer AI Logo Generator TRY Fe…" at bounding box center [107, 344] width 204 height 474
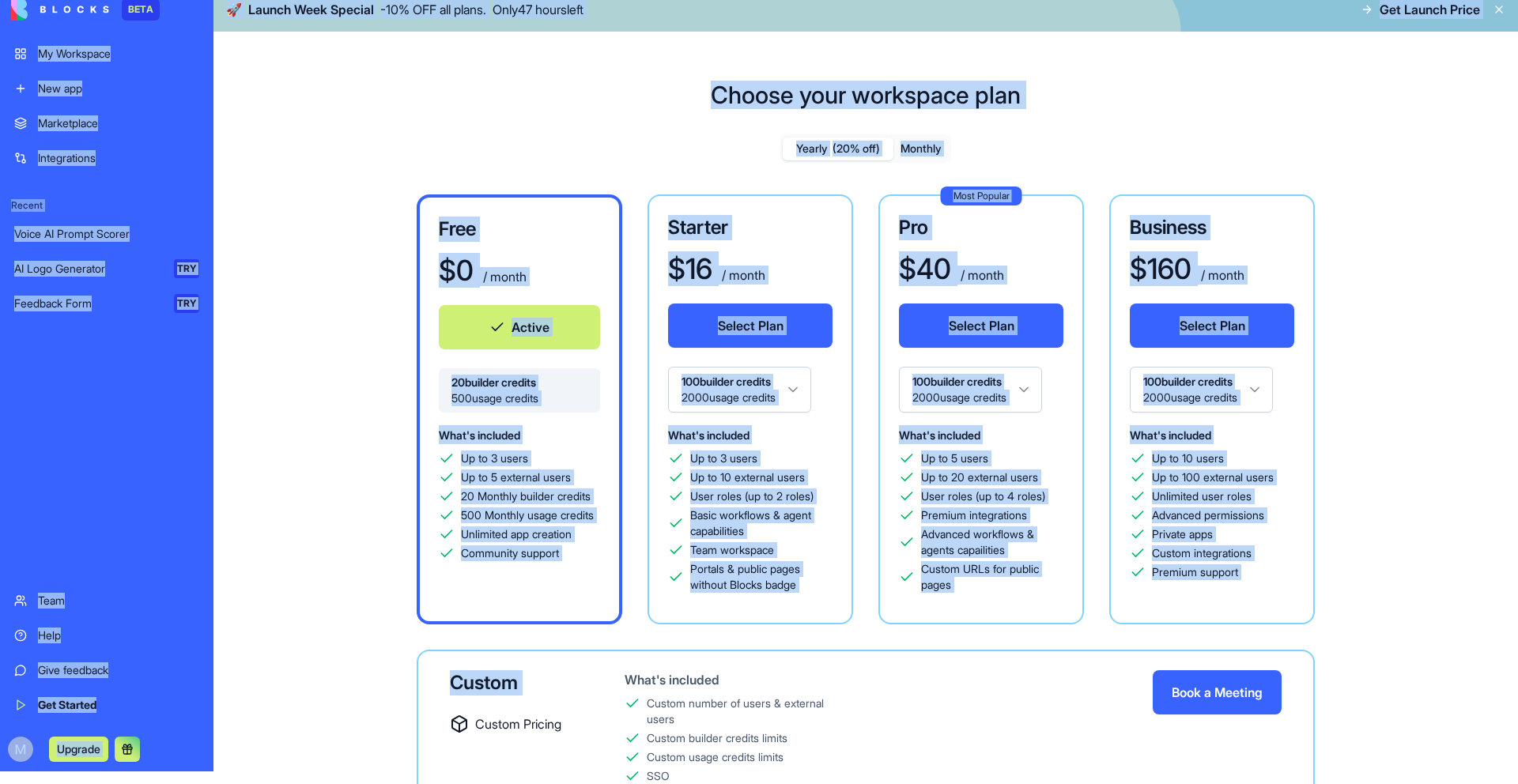
scroll to position [36, 0]
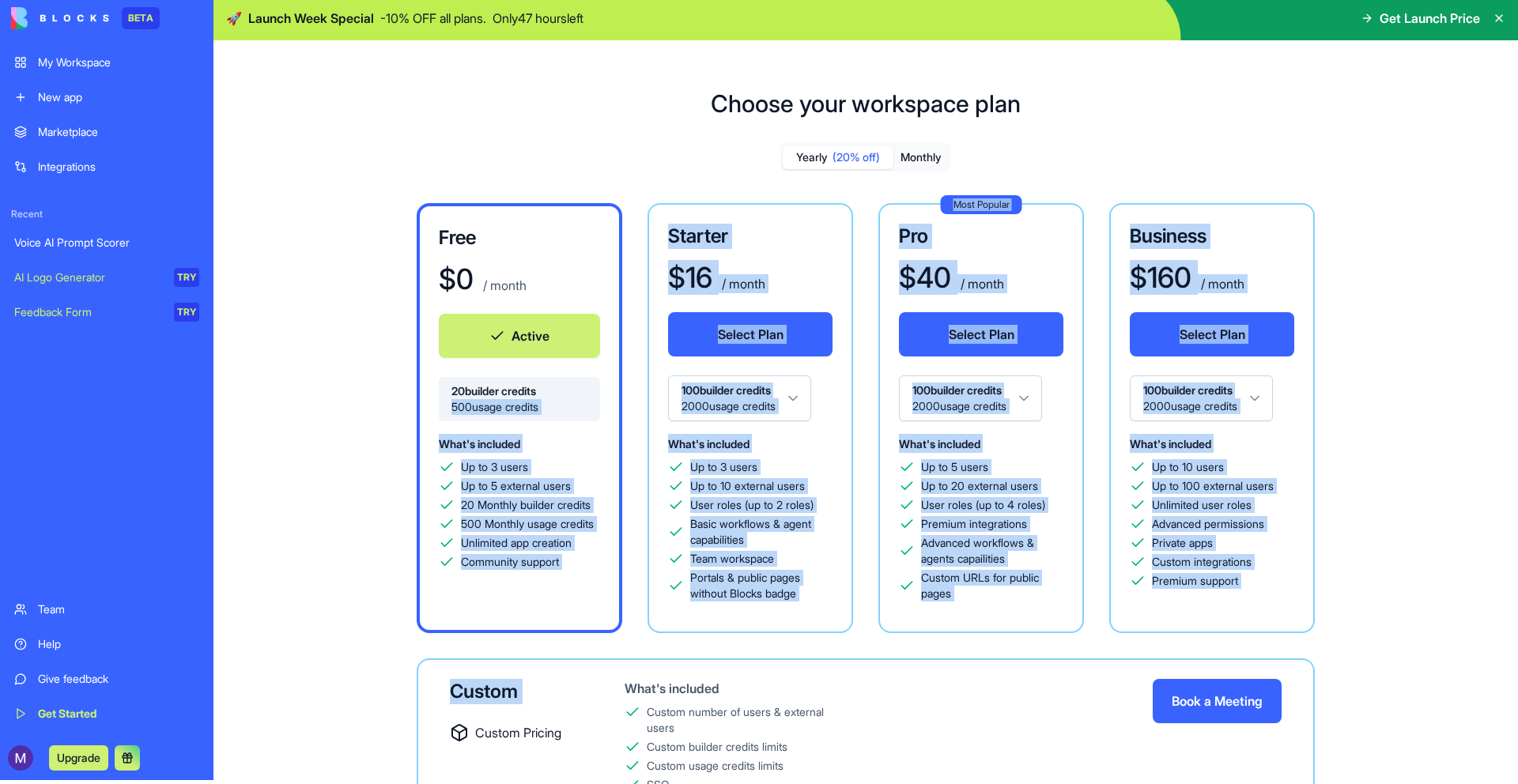
drag, startPoint x: 303, startPoint y: 714, endPoint x: 326, endPoint y: 371, distance: 343.8
click at [326, 371] on div "Free $ 0 / month Active 20 builder credits 500 usage credits What's included Up…" at bounding box center [866, 536] width 1138 height 667
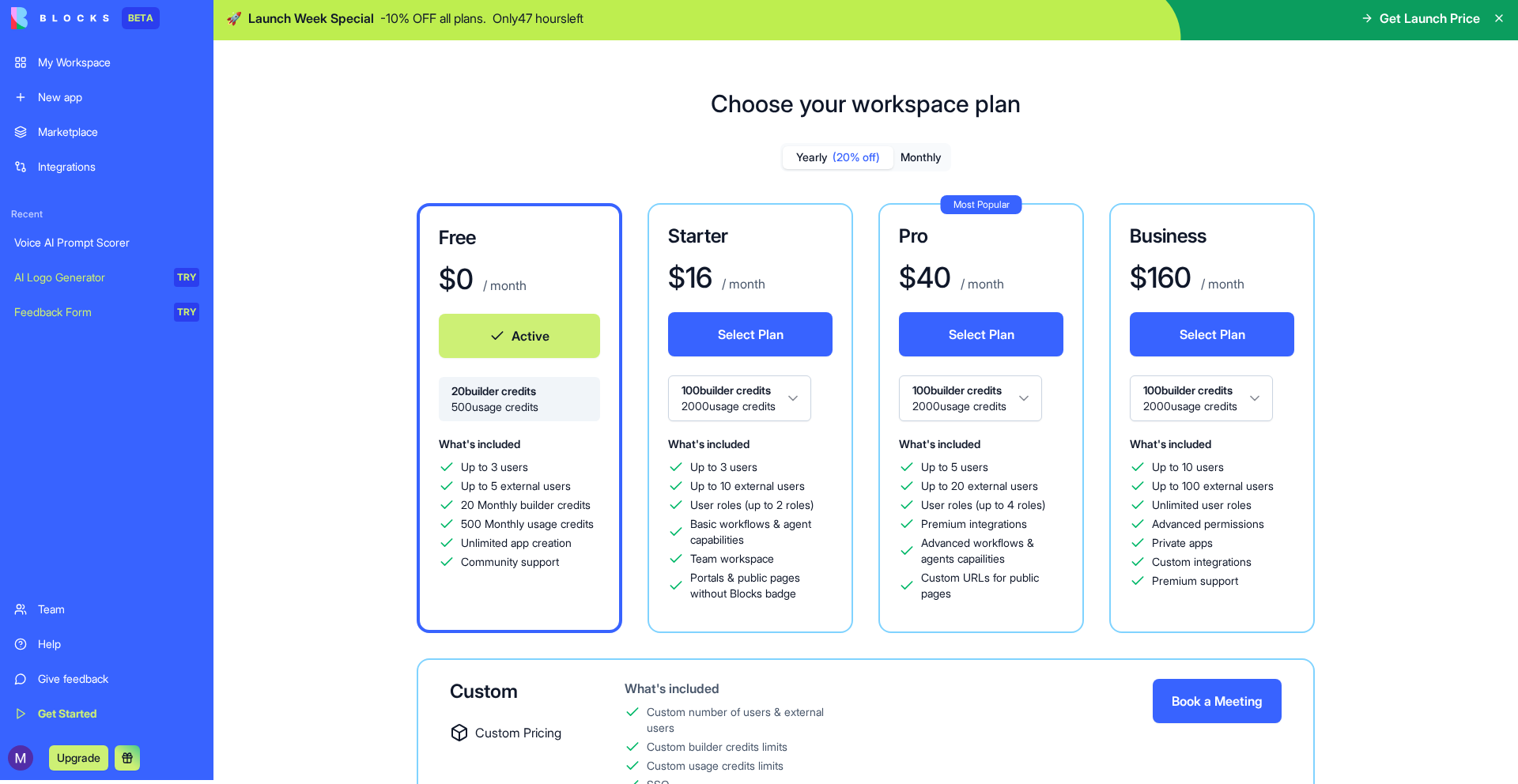
scroll to position [0, 0]
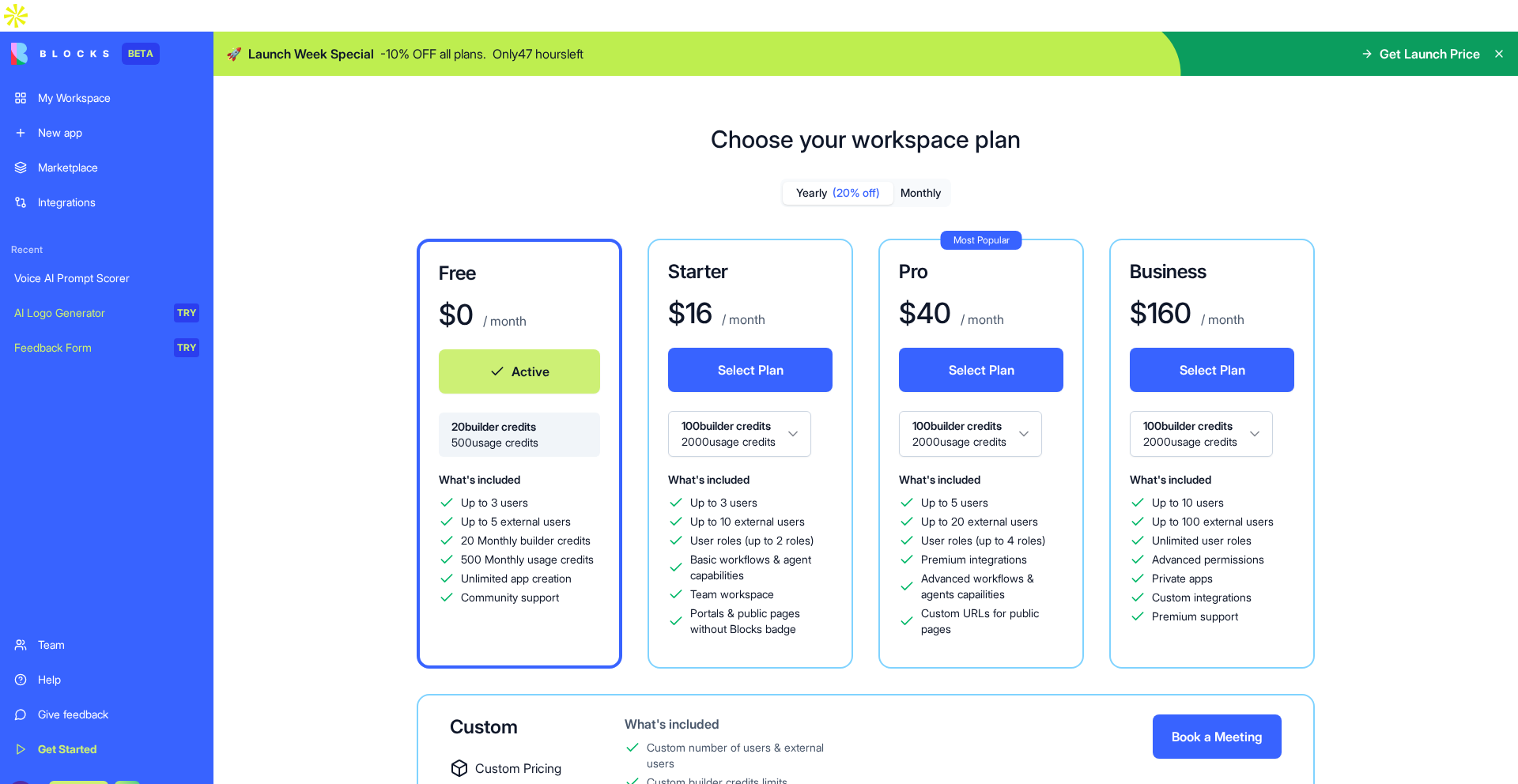
click at [63, 90] on div "My Workspace" at bounding box center [118, 98] width 161 height 15
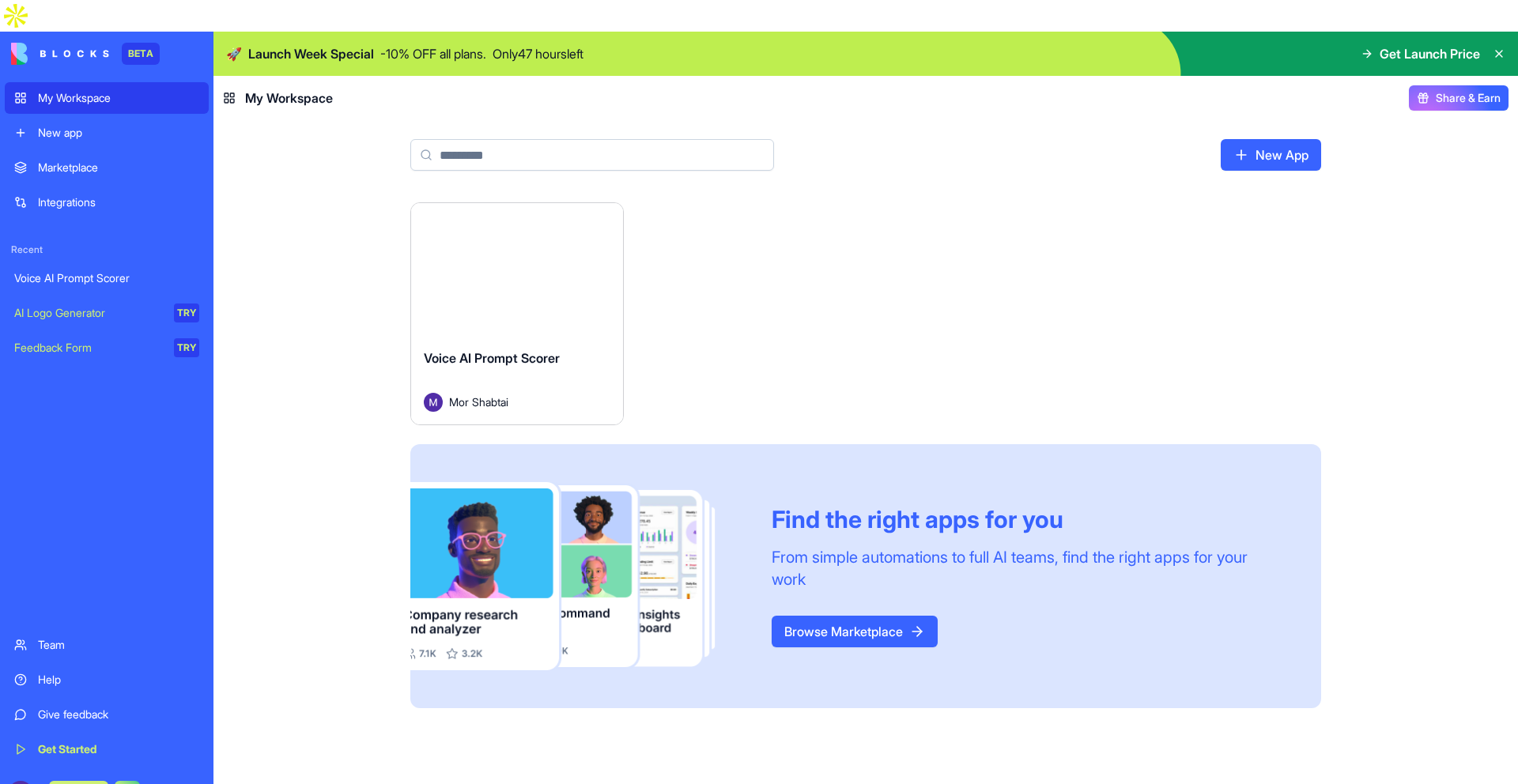
click at [69, 117] on link "New app" at bounding box center [107, 133] width 204 height 32
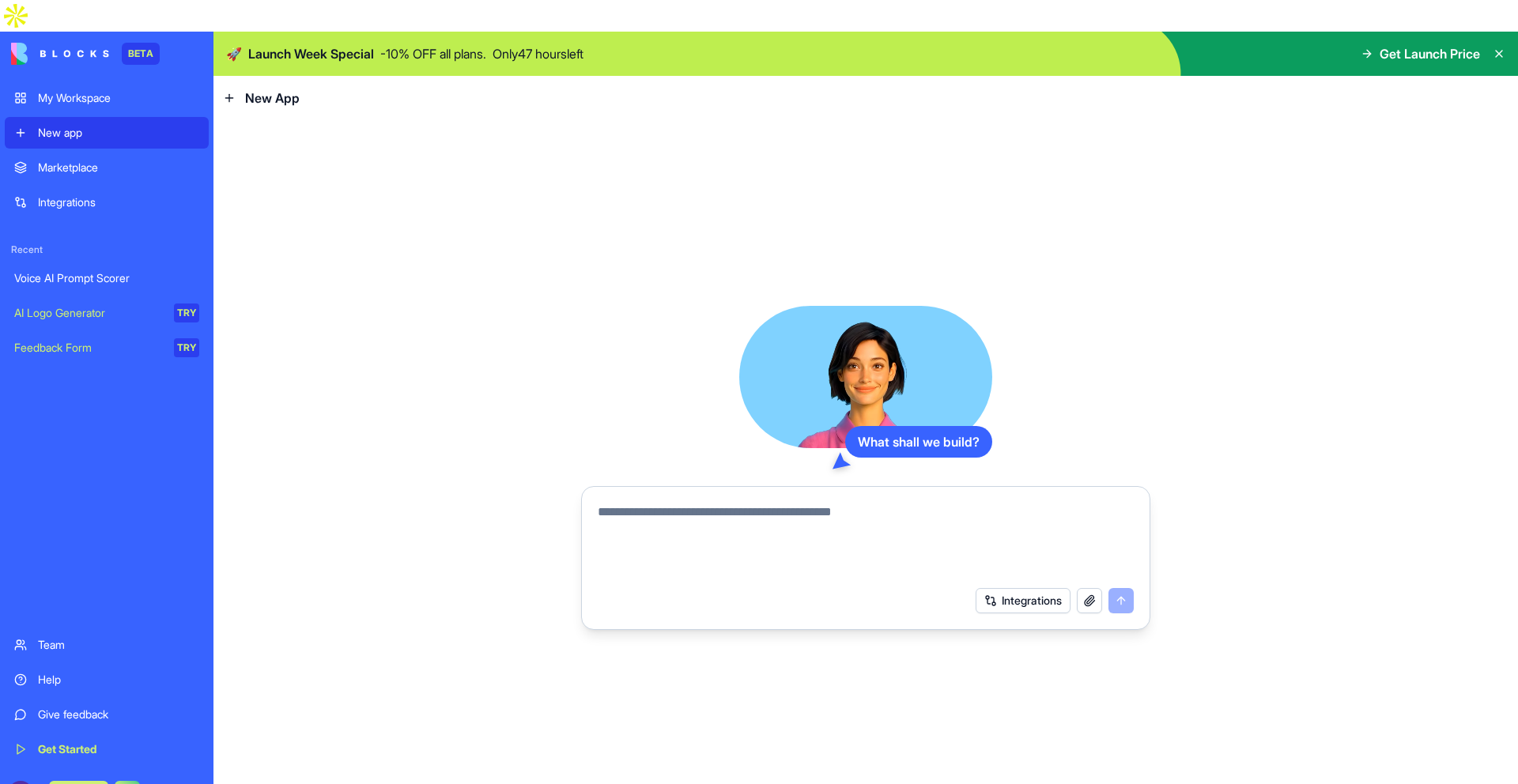
click at [69, 43] on img at bounding box center [60, 54] width 98 height 22
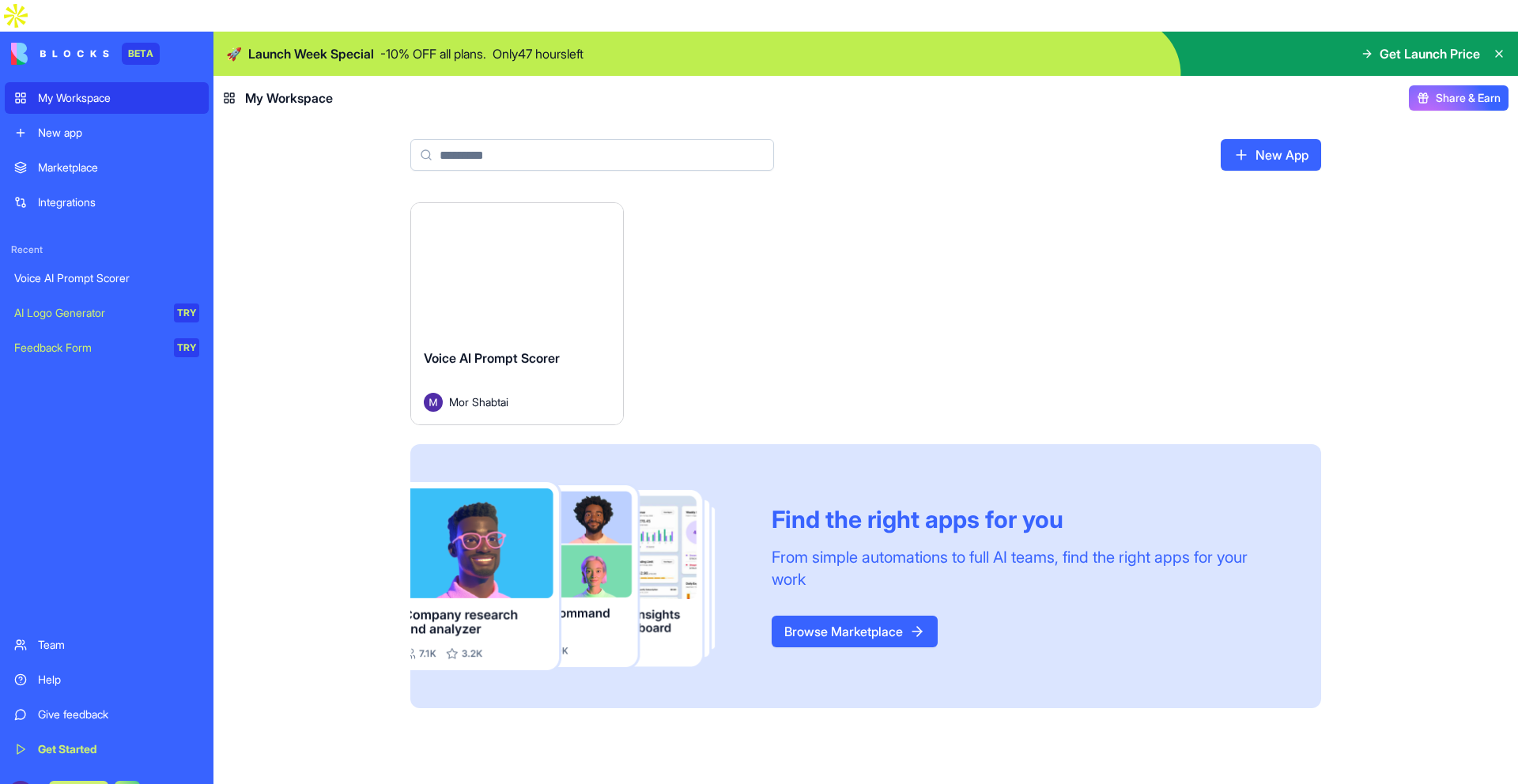
click at [553, 349] on div "Voice AI Prompt Scorer" at bounding box center [517, 371] width 187 height 45
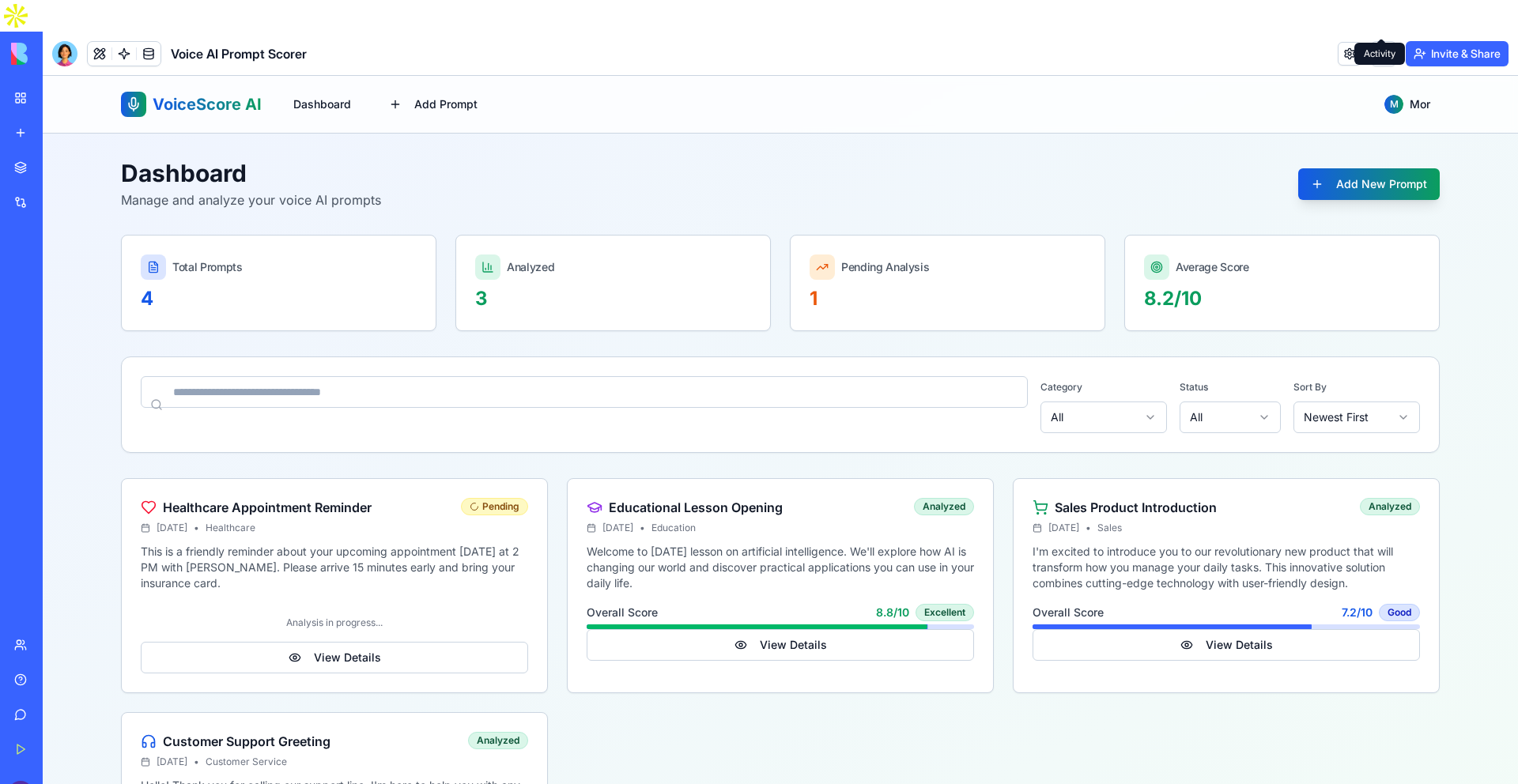
click at [1371, 41] on button at bounding box center [1383, 54] width 26 height 26
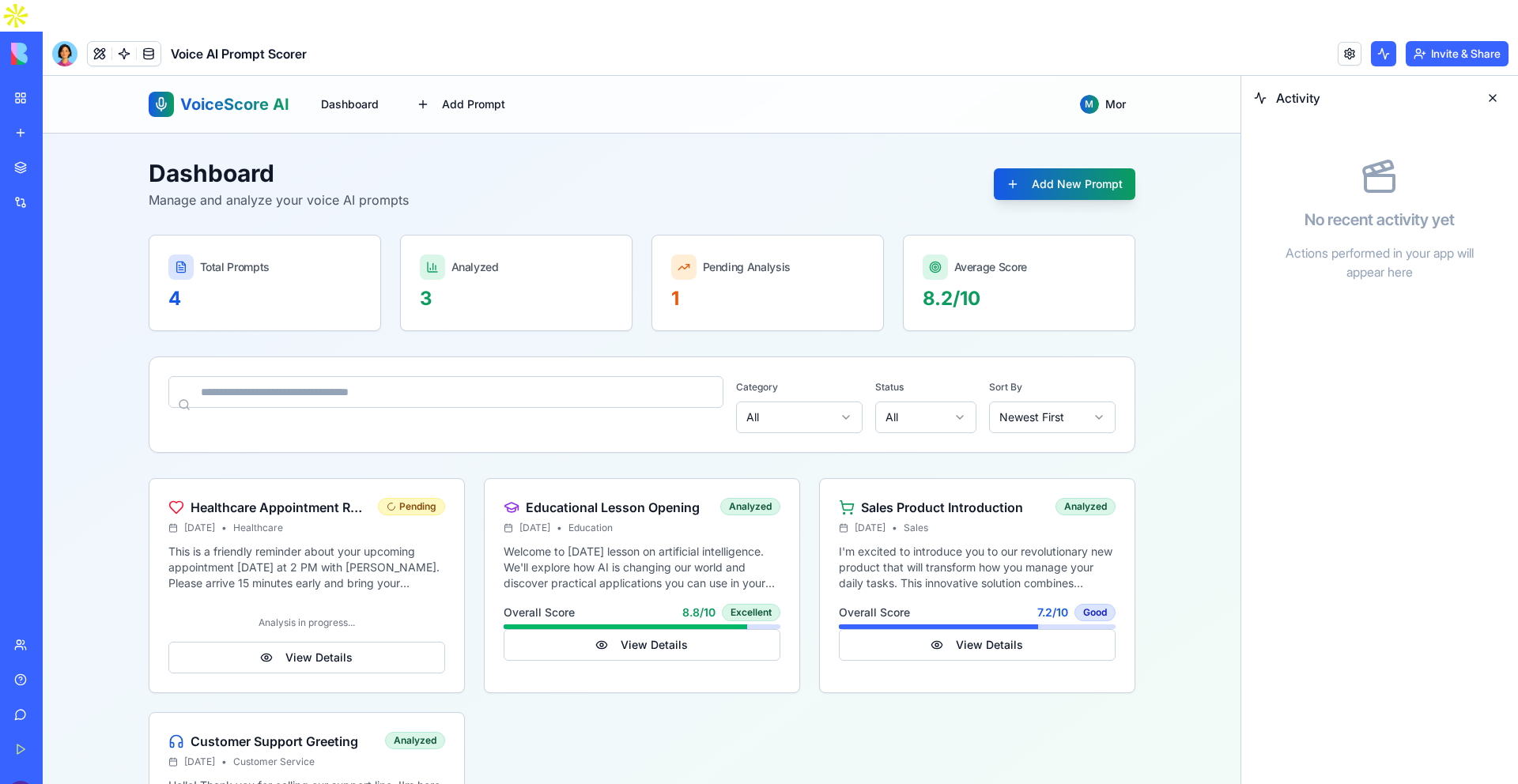
click at [1374, 41] on button at bounding box center [1383, 54] width 26 height 26
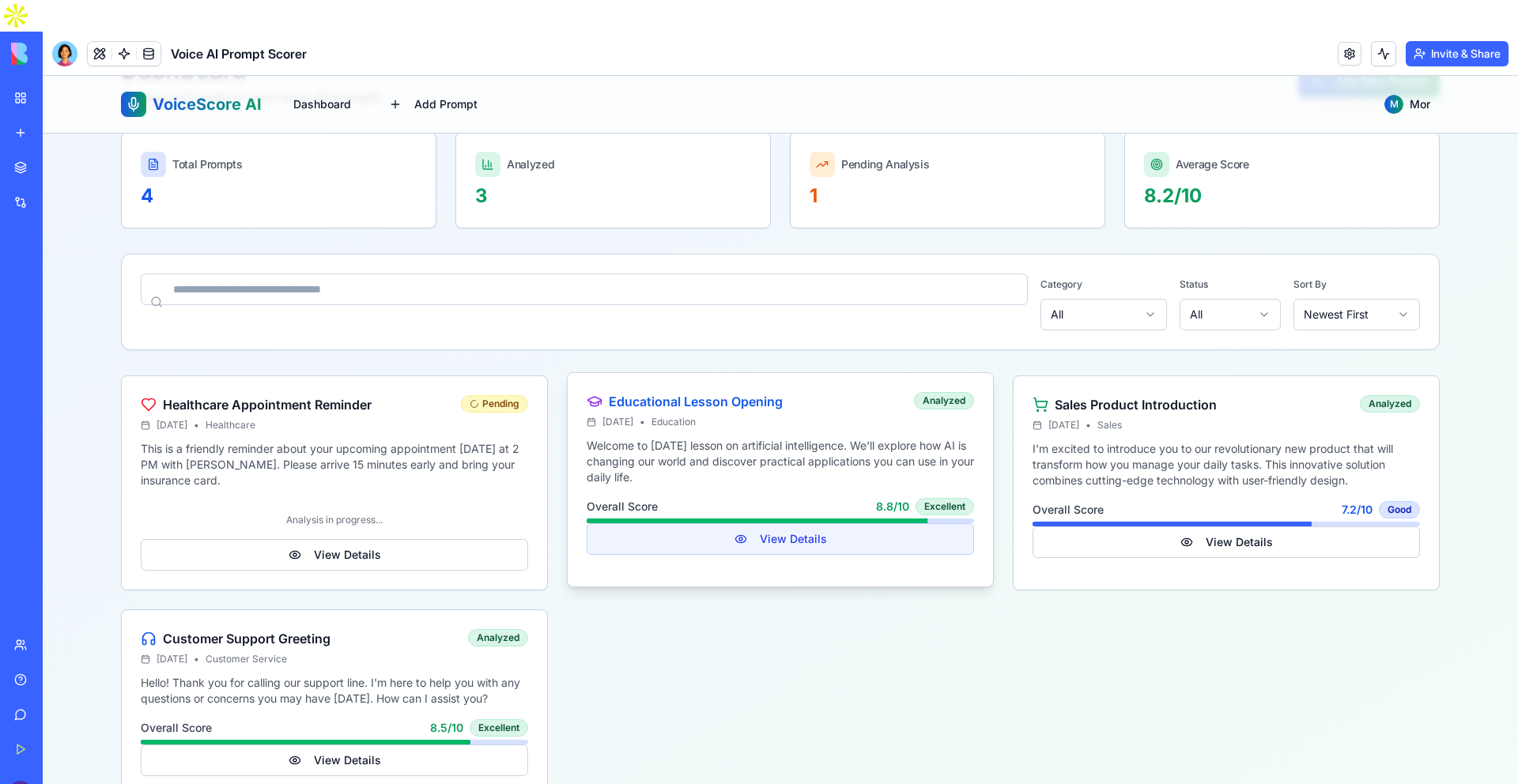
scroll to position [108, 0]
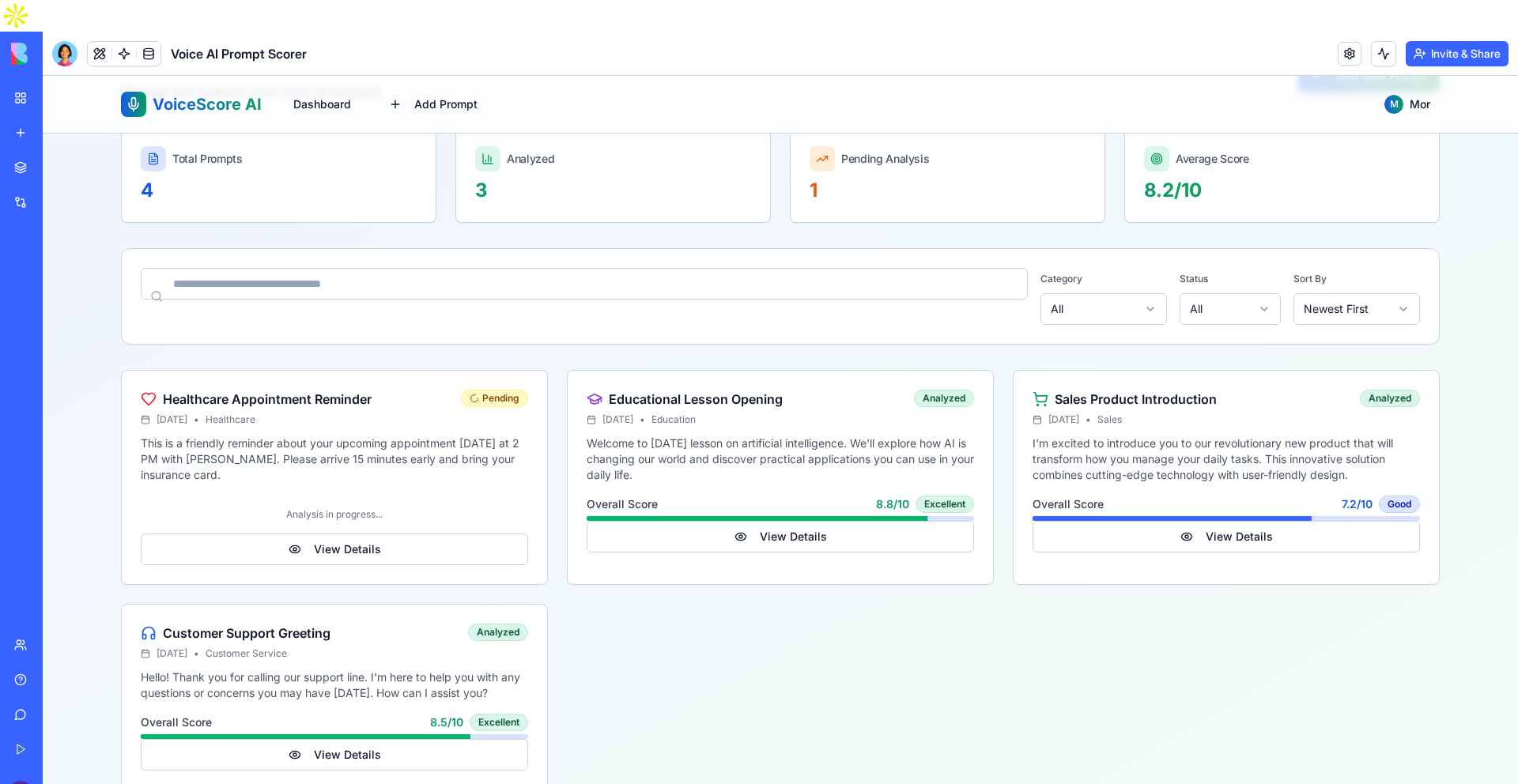
click at [1021, 764] on div "Healthcare Appointment Reminder Pending [DATE] • Healthcare This is a friendly …" at bounding box center [780, 580] width 1319 height 421
